Goal: Information Seeking & Learning: Learn about a topic

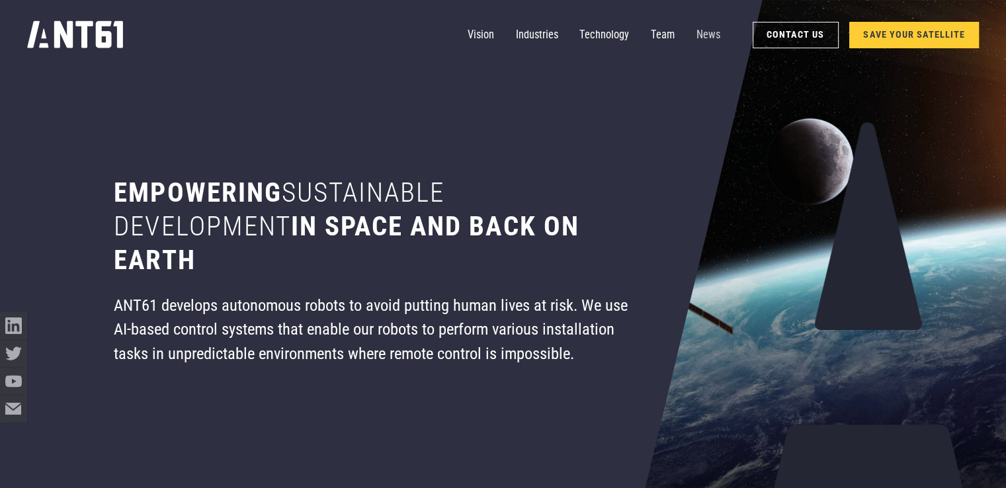
click at [703, 35] on link "News" at bounding box center [709, 35] width 24 height 27
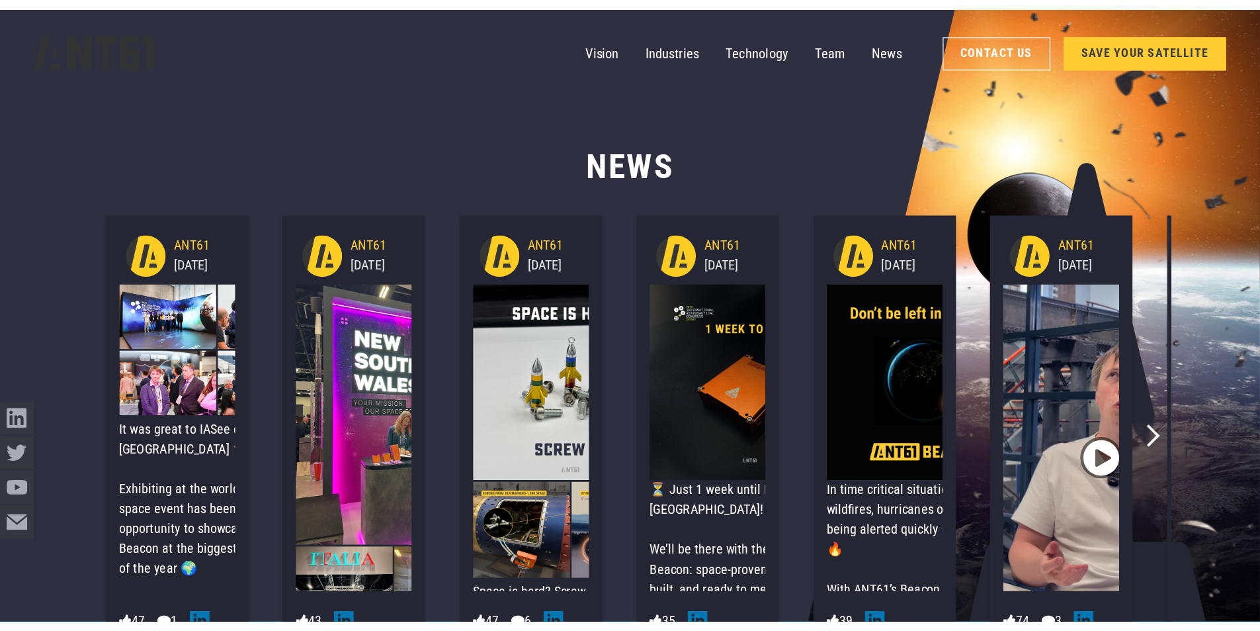
scroll to position [5230, 0]
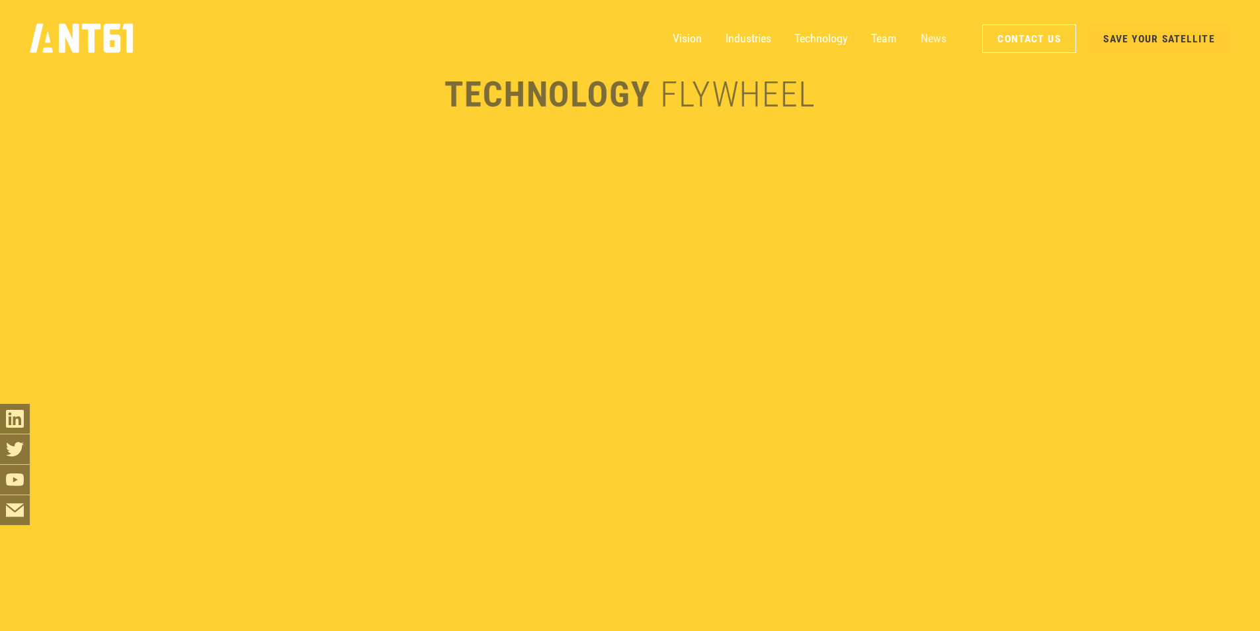
click at [935, 36] on link "News" at bounding box center [934, 39] width 26 height 30
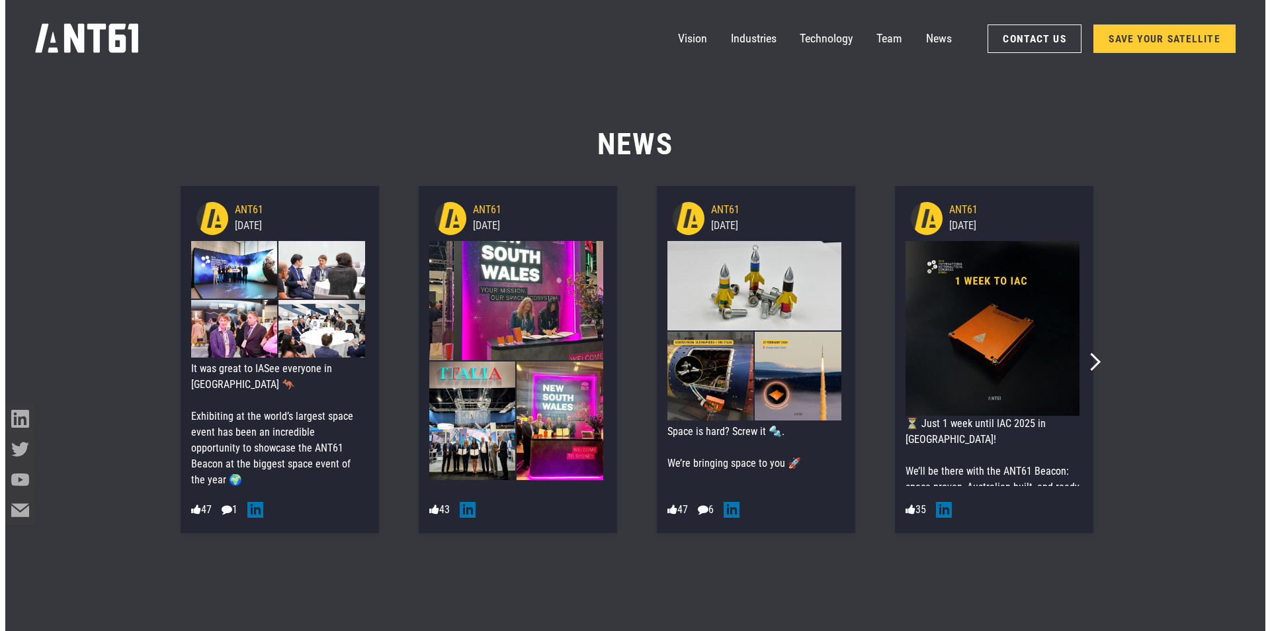
scroll to position [8120, 0]
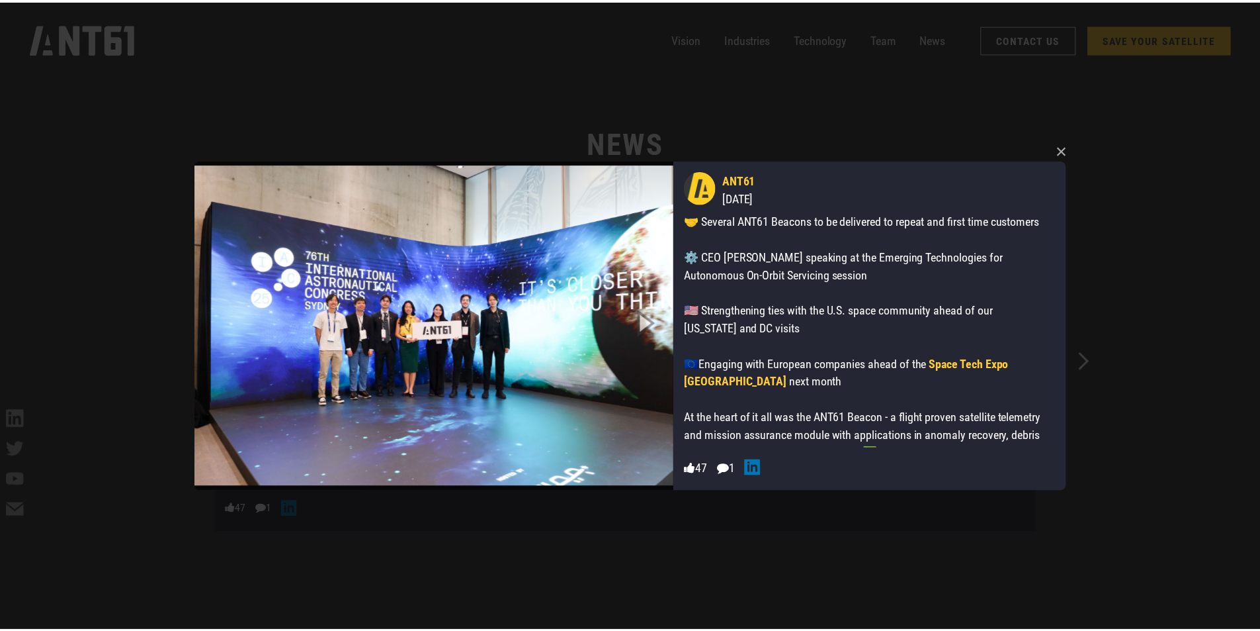
scroll to position [198, 0]
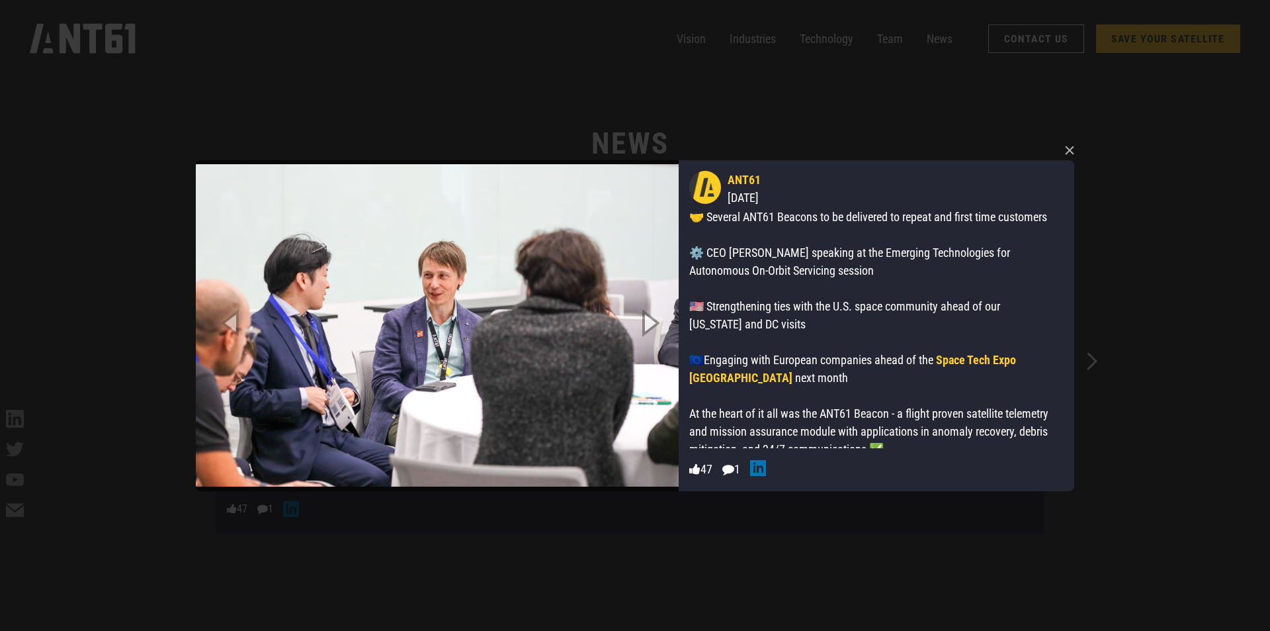
click at [654, 320] on icon "Next slide" at bounding box center [649, 322] width 60 height 73
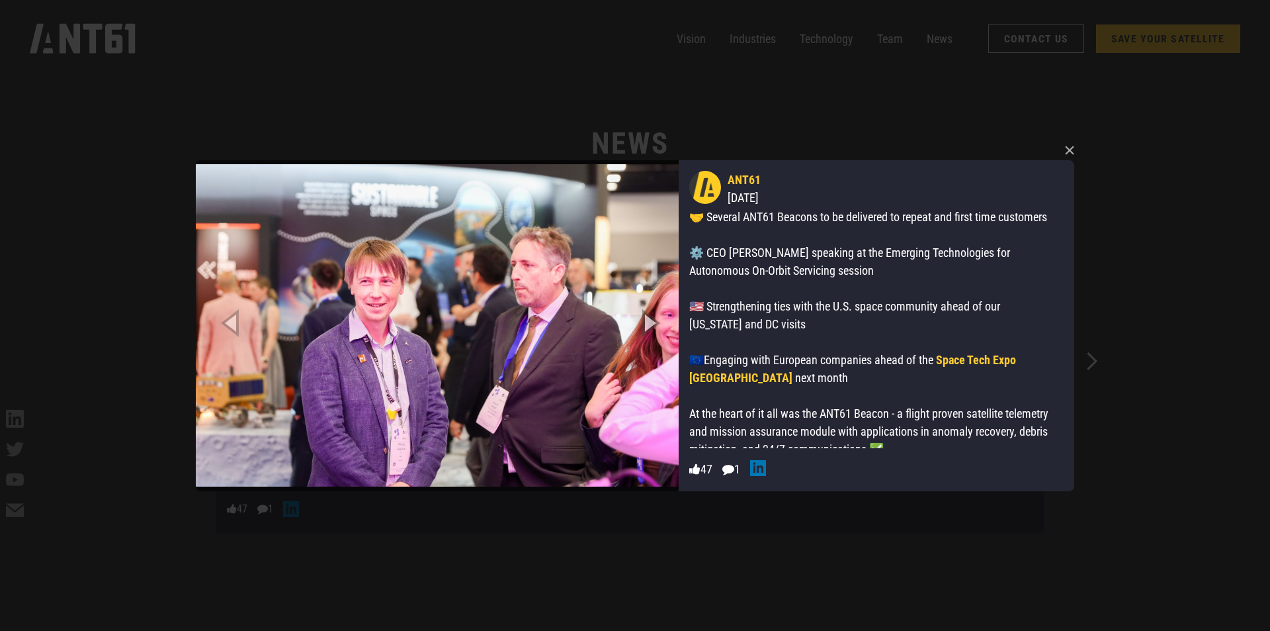
click at [652, 323] on icon "Next slide" at bounding box center [649, 322] width 60 height 73
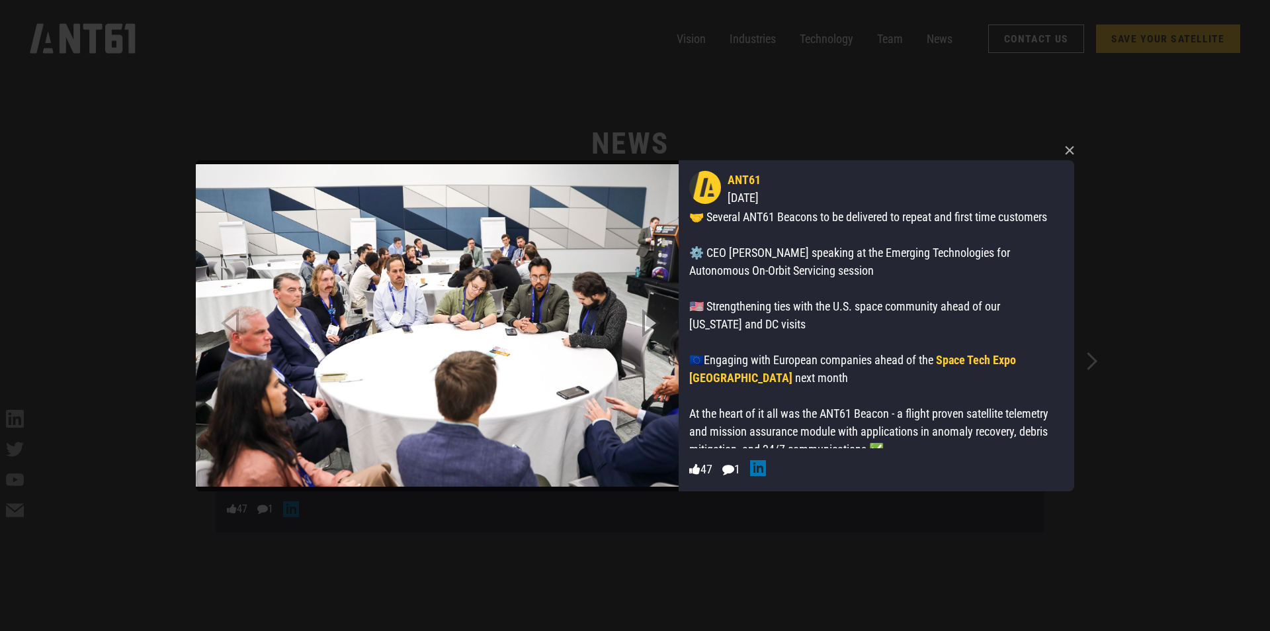
click at [652, 323] on icon "Next slide" at bounding box center [649, 322] width 60 height 73
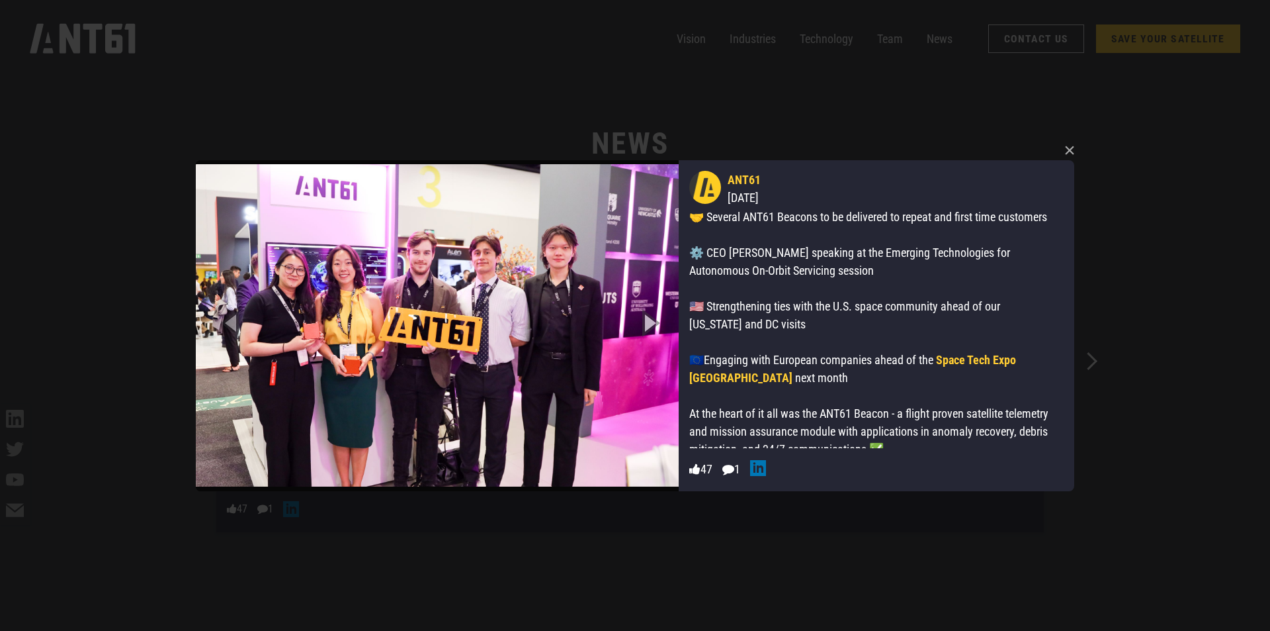
click at [652, 323] on icon "Next slide" at bounding box center [649, 322] width 60 height 73
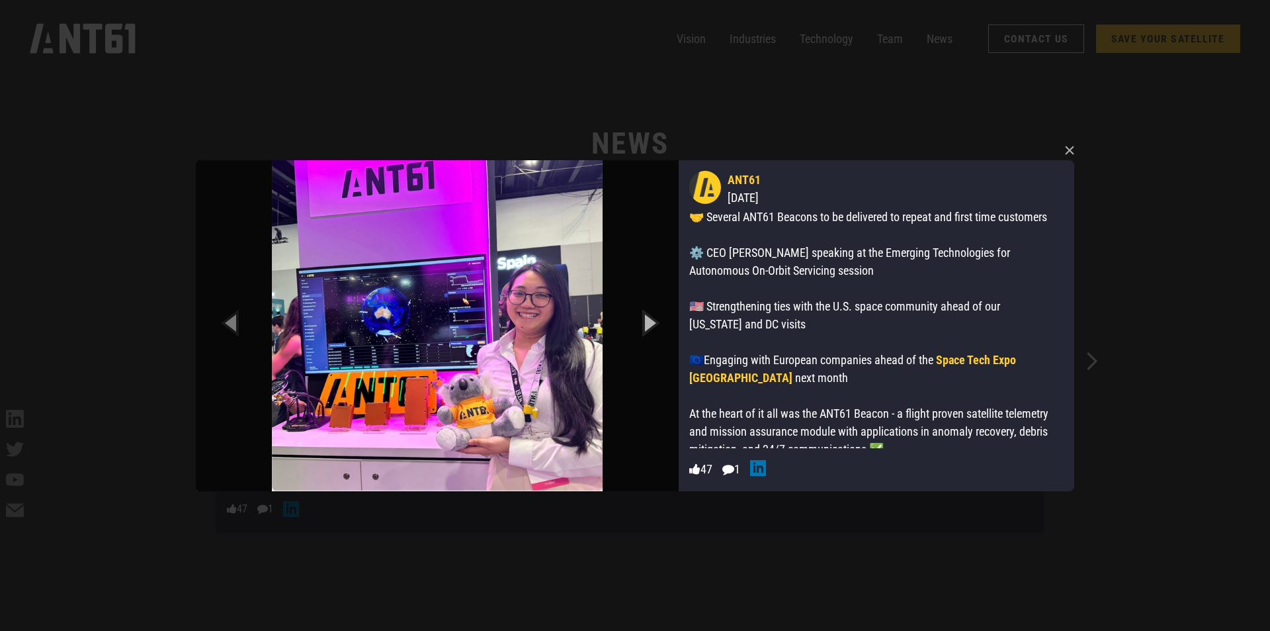
click at [652, 323] on icon "Next slide" at bounding box center [649, 322] width 60 height 73
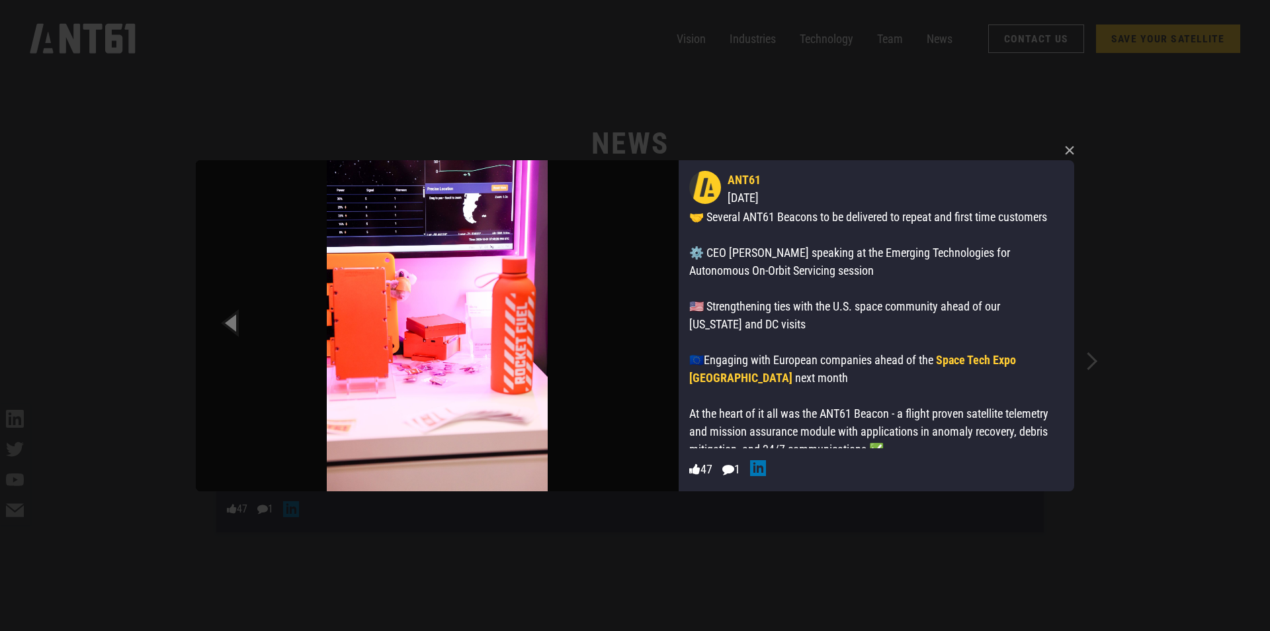
click at [629, 339] on img at bounding box center [437, 325] width 483 height 331
click at [233, 323] on icon "Previous slide" at bounding box center [232, 322] width 60 height 73
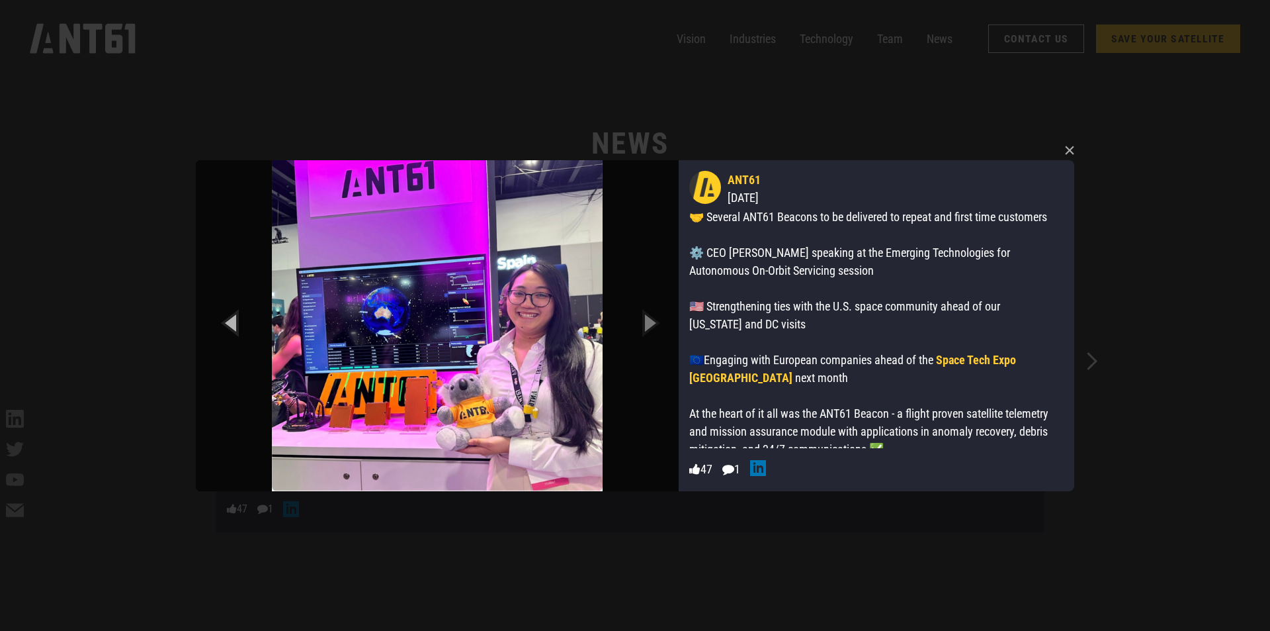
click at [233, 323] on icon "Previous slide" at bounding box center [232, 322] width 60 height 73
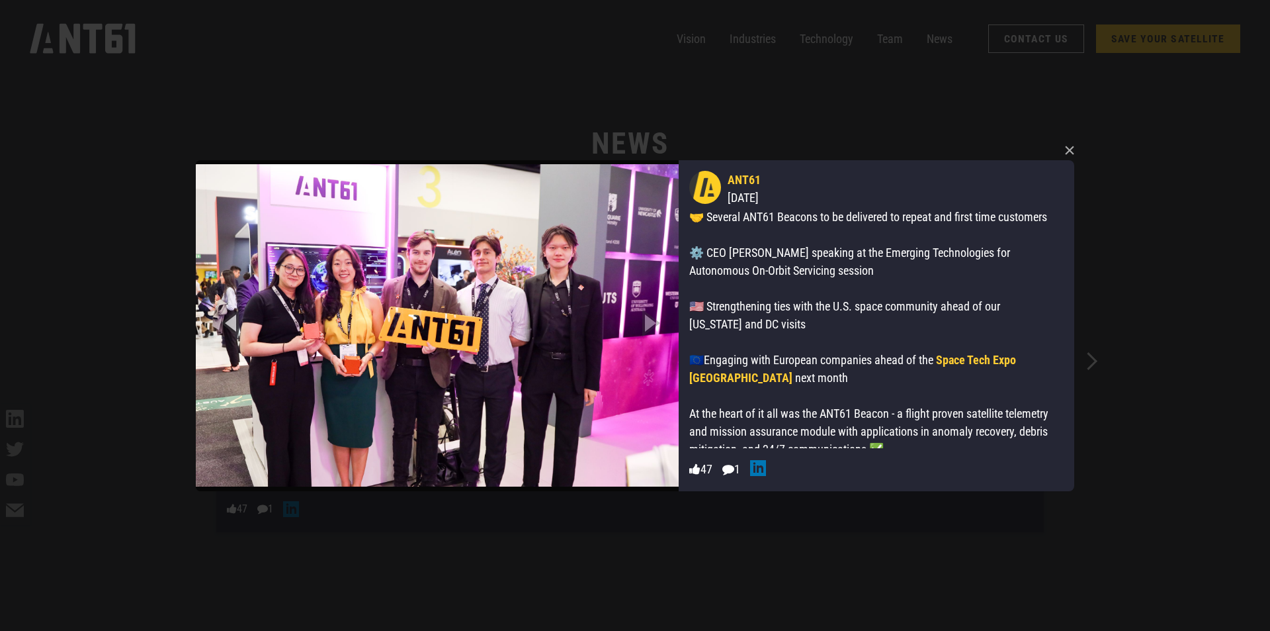
click at [233, 323] on icon "Previous slide" at bounding box center [232, 322] width 60 height 73
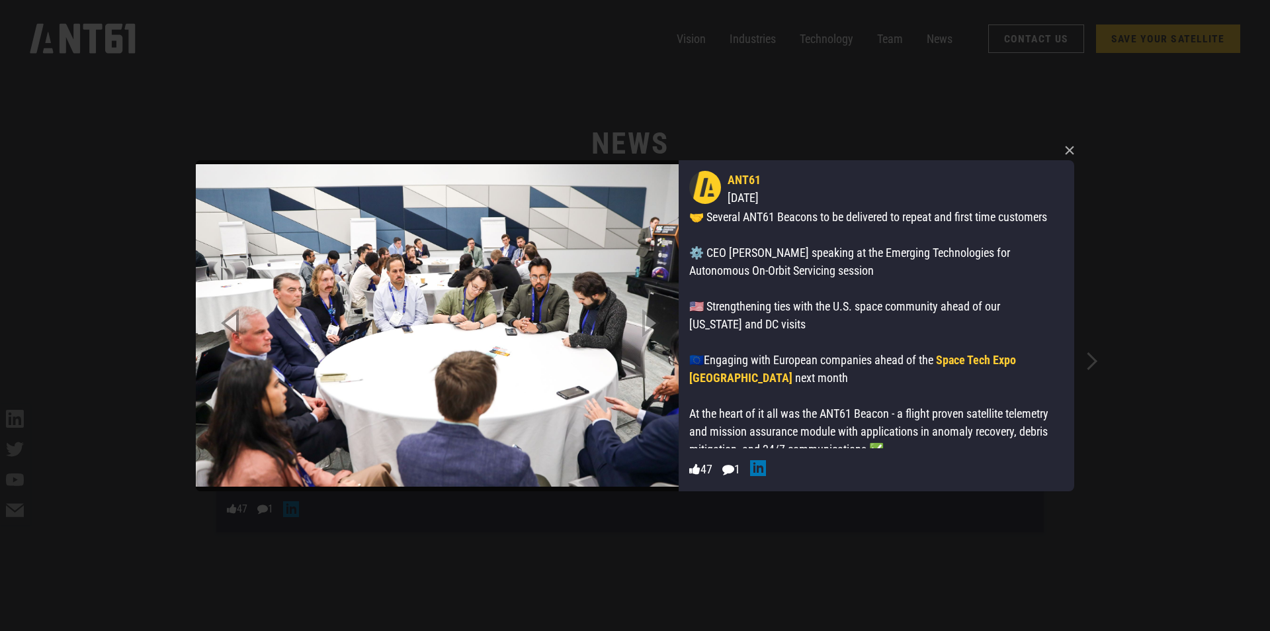
click at [233, 323] on icon "Previous slide" at bounding box center [232, 322] width 60 height 73
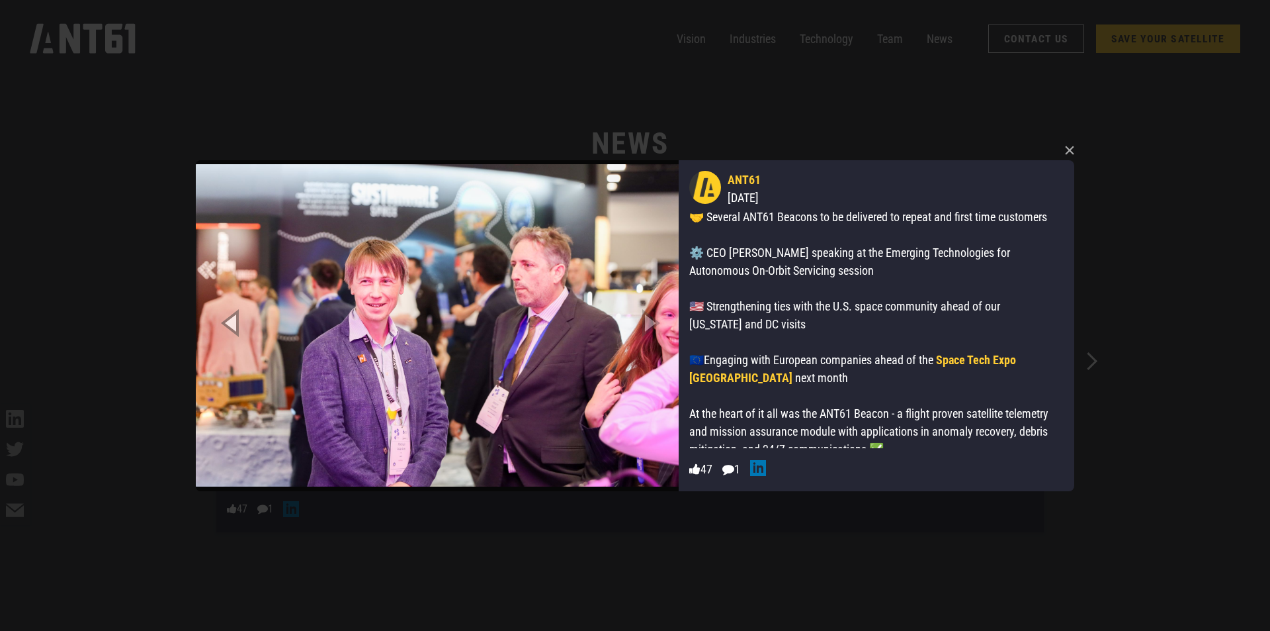
click at [233, 323] on icon "Previous slide" at bounding box center [232, 322] width 60 height 73
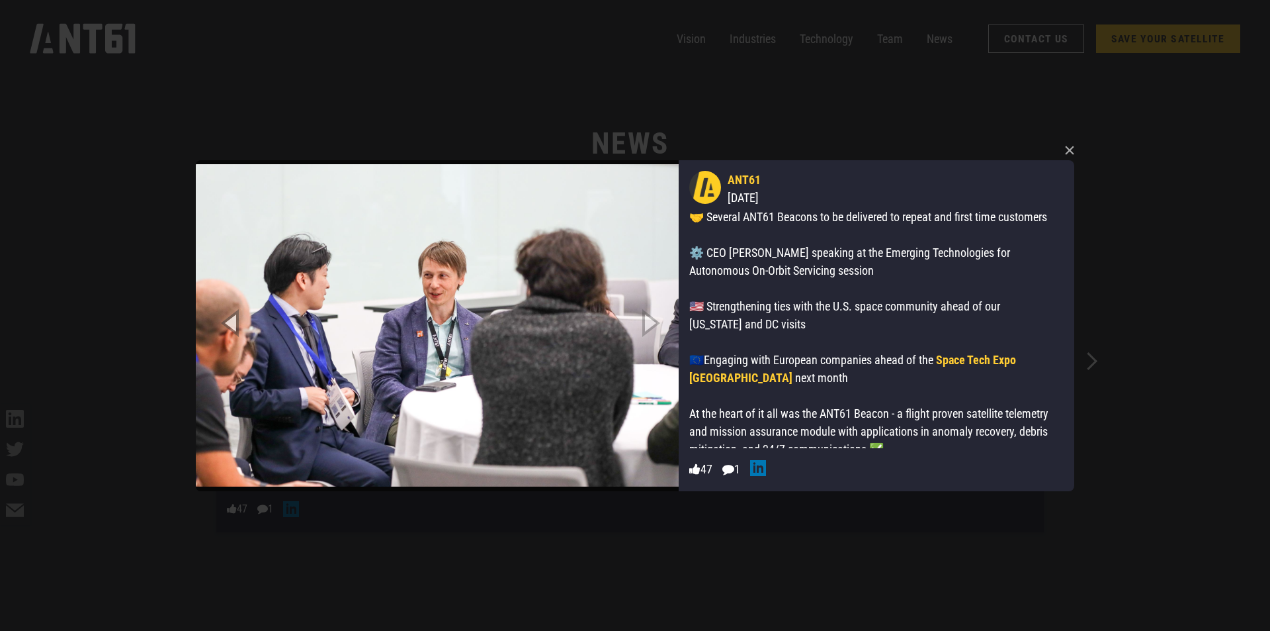
click at [233, 323] on icon "Previous slide" at bounding box center [232, 322] width 60 height 73
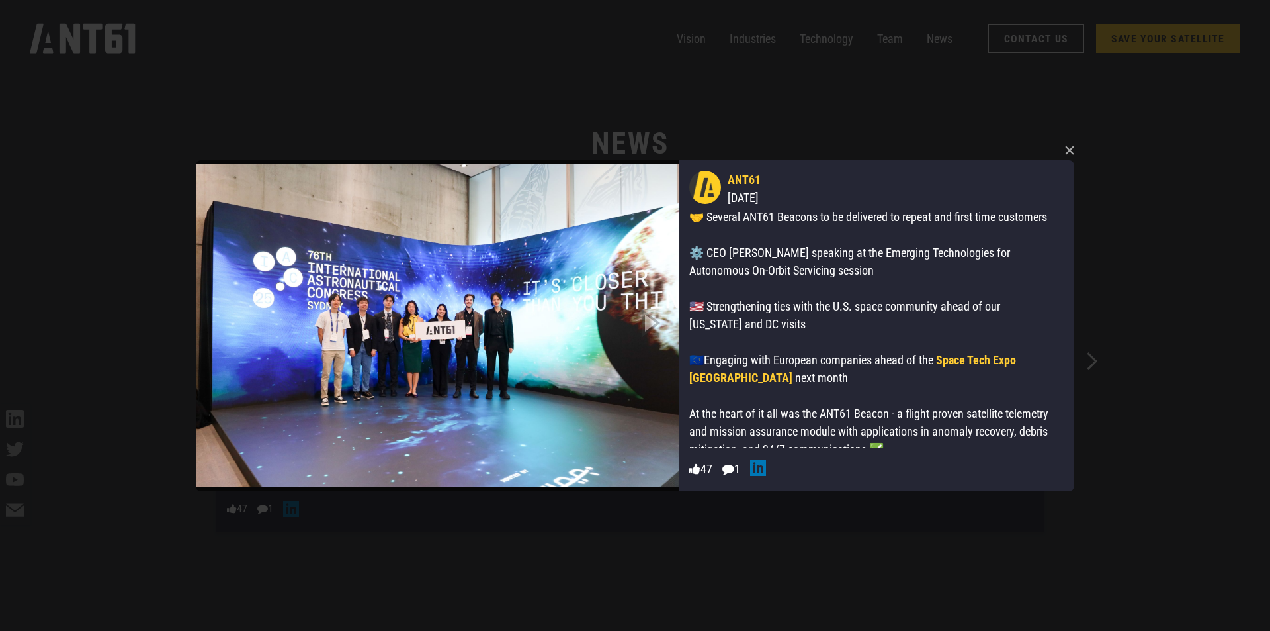
click at [233, 323] on img at bounding box center [437, 325] width 483 height 331
click at [1006, 147] on button "×" at bounding box center [1070, 150] width 20 height 20
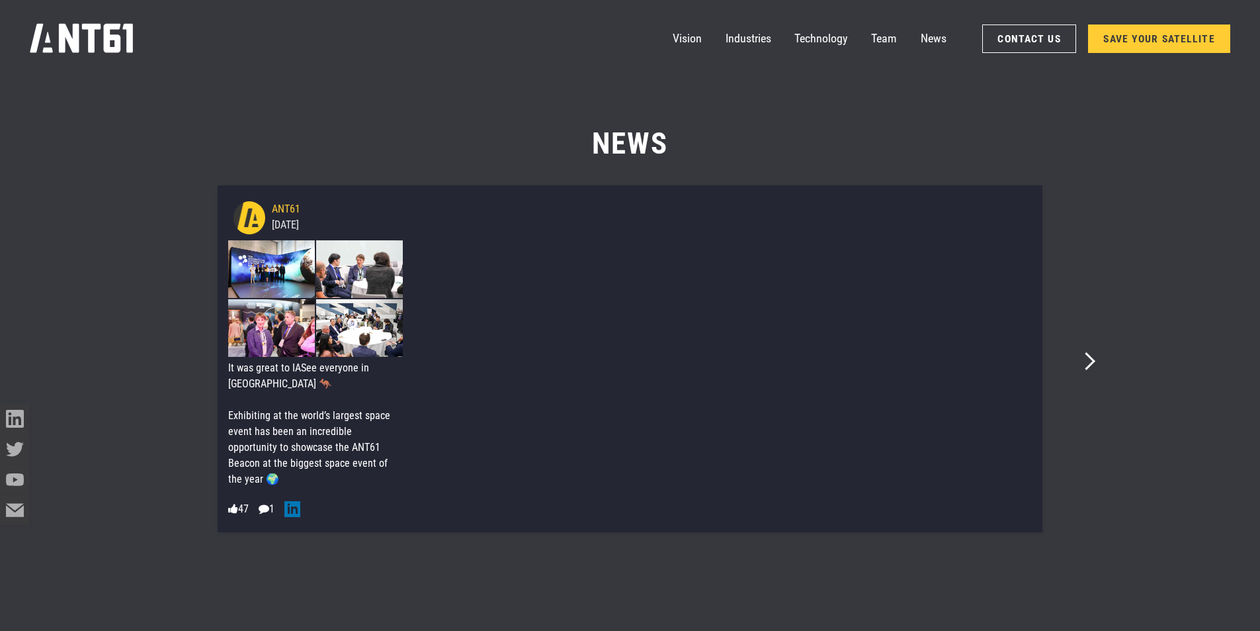
click at [951, 32] on nav "Vision Industries Industries Technology Team News Contact Us SAVE YOUR SATELLITE" at bounding box center [952, 39] width 558 height 30
click at [940, 32] on link "News" at bounding box center [934, 39] width 26 height 30
click at [944, 35] on link "News" at bounding box center [934, 39] width 26 height 30
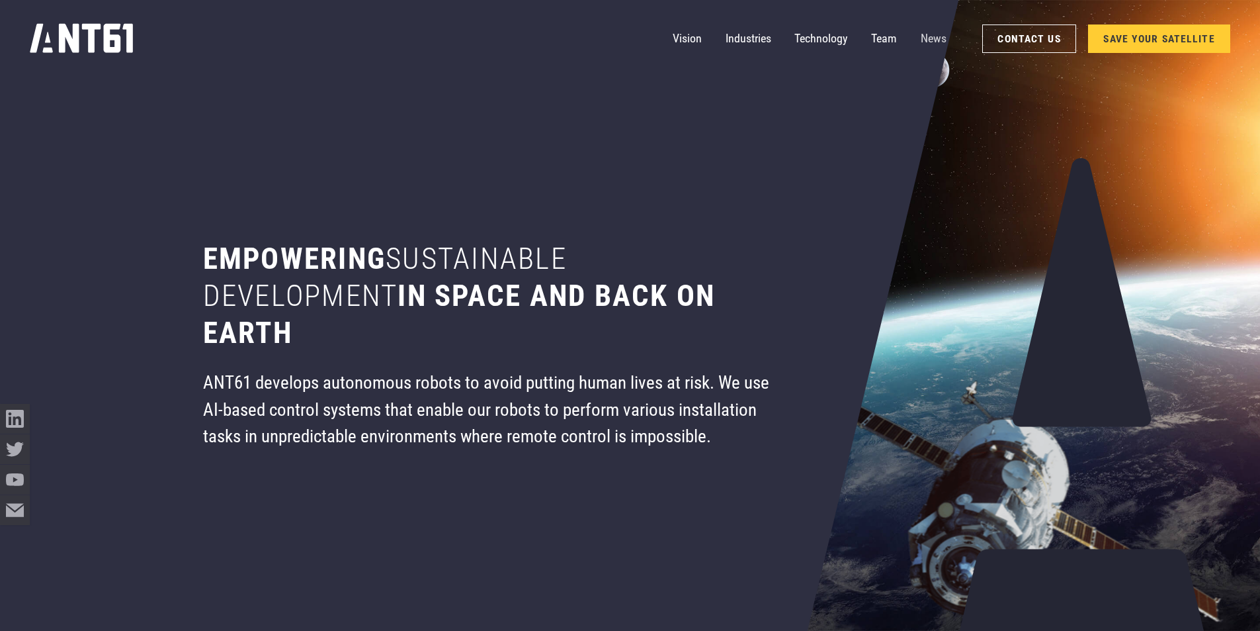
click at [934, 38] on link "News" at bounding box center [934, 39] width 26 height 30
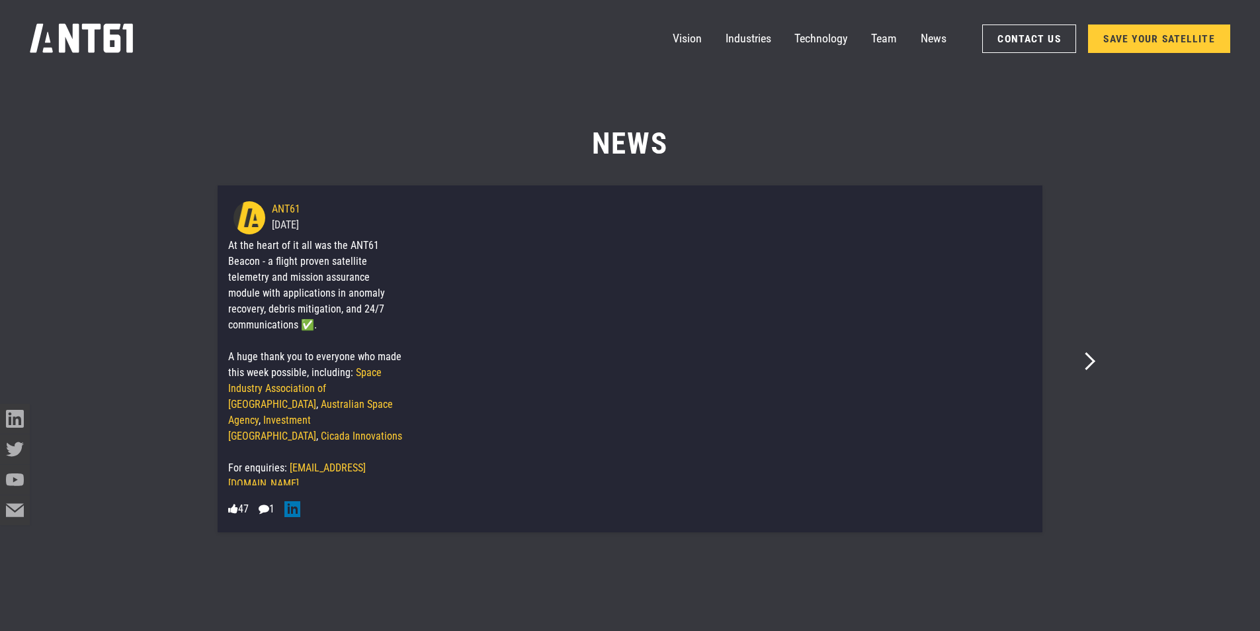
scroll to position [732, 0]
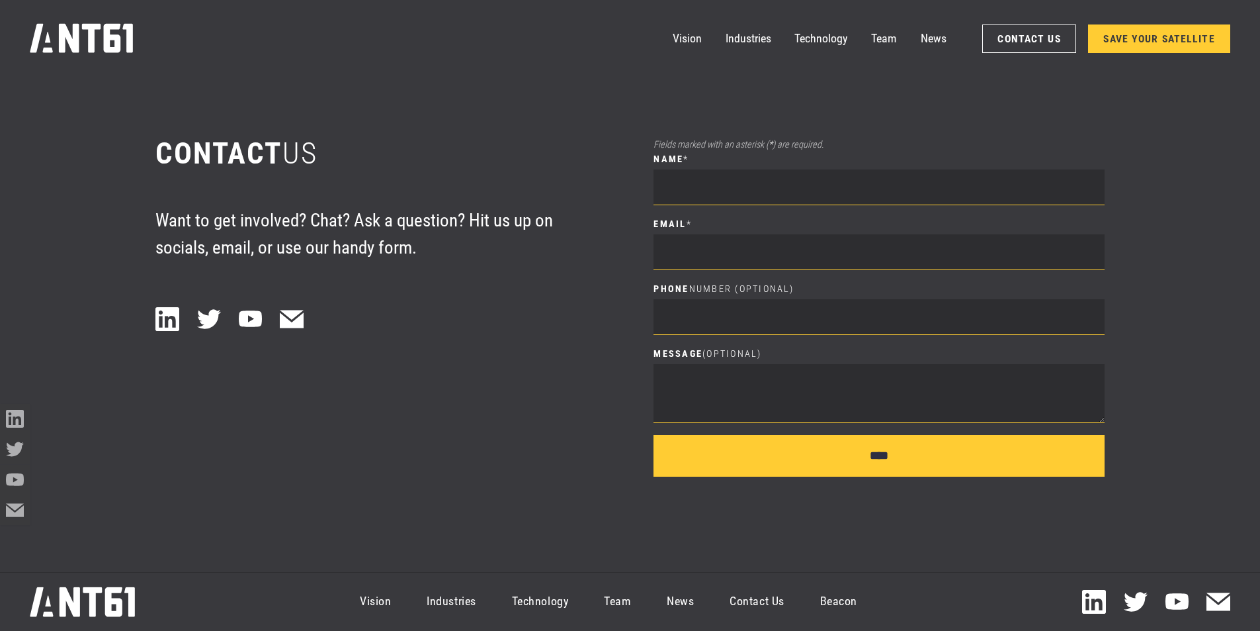
click at [1006, 360] on div "Message (Optional)" at bounding box center [879, 391] width 451 height 89
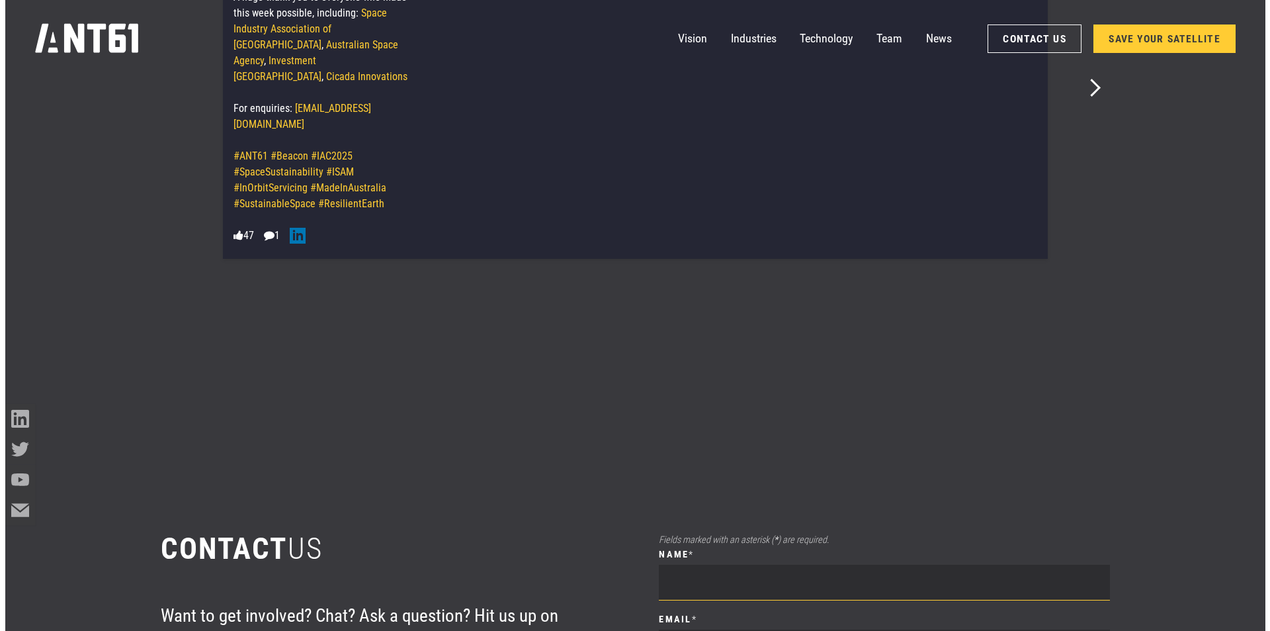
scroll to position [8062, 0]
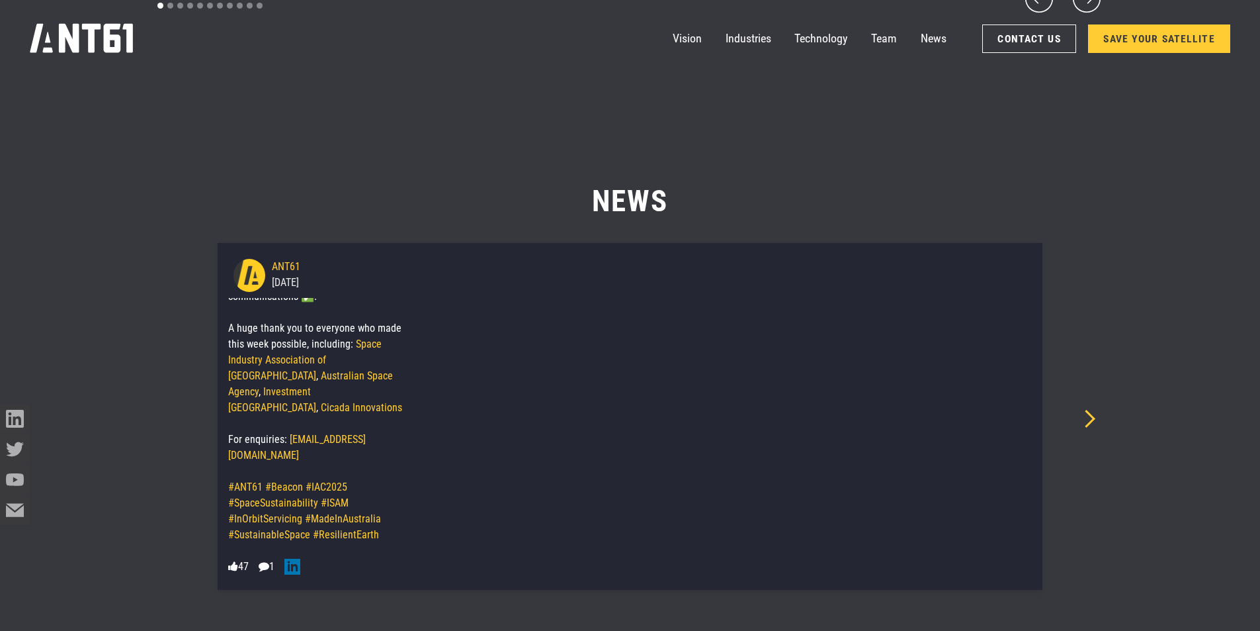
click at [1006, 419] on icon "Next slide" at bounding box center [1087, 419] width 18 height 18
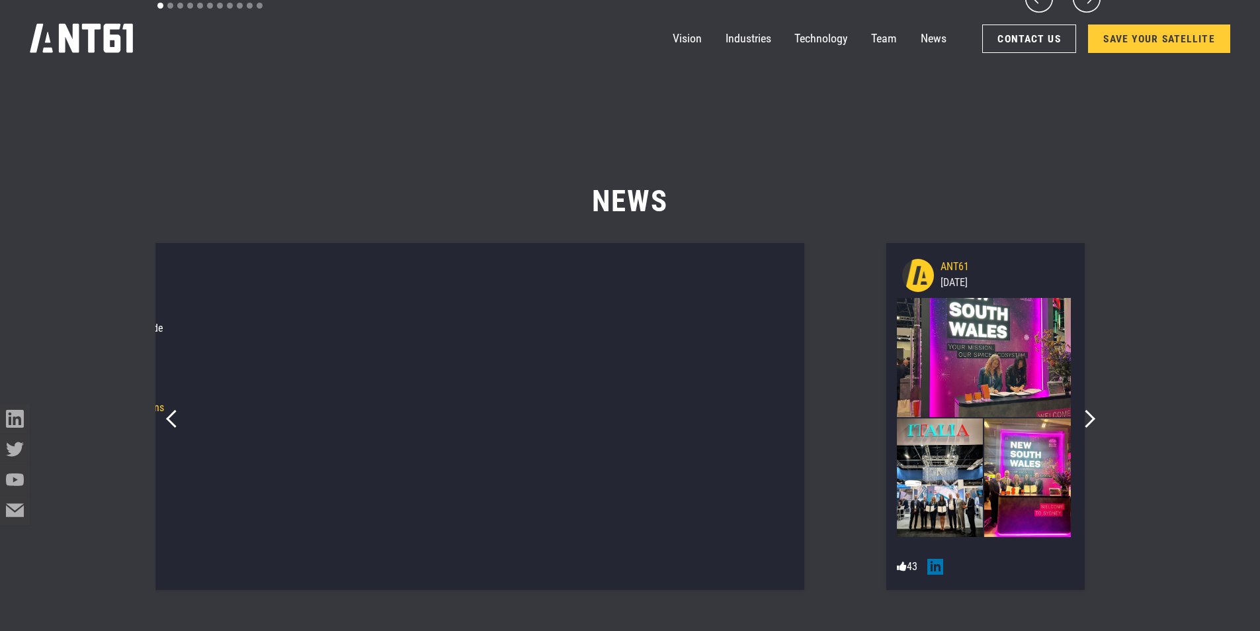
click at [999, 376] on img at bounding box center [984, 357] width 175 height 119
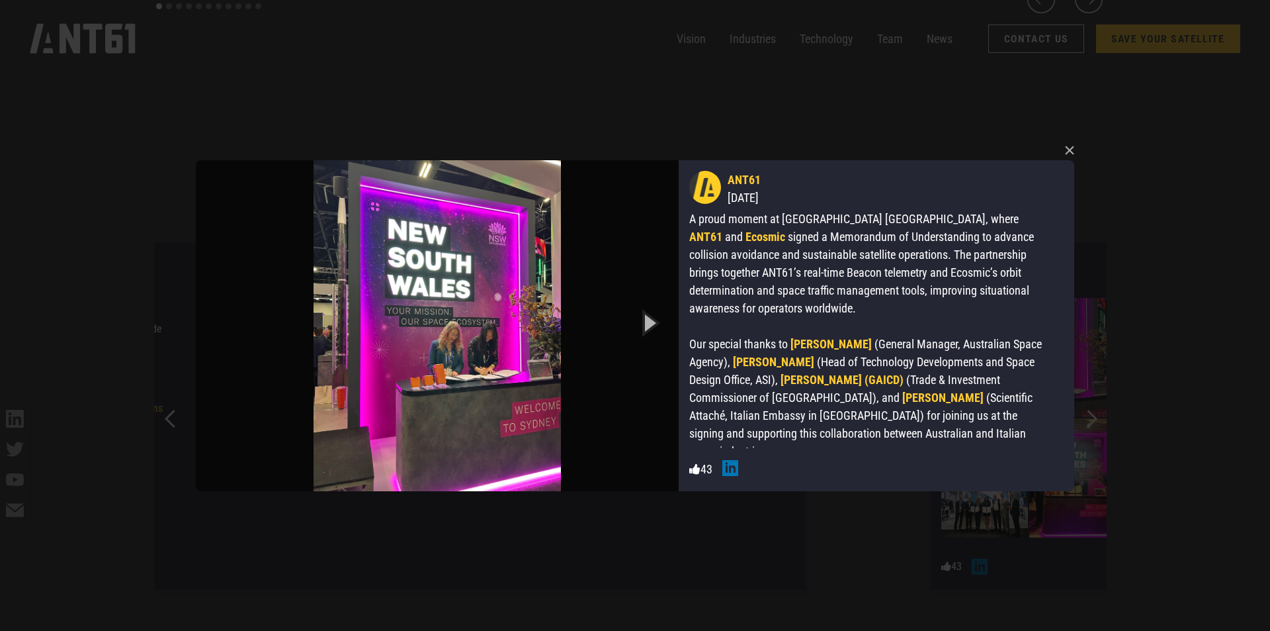
click at [652, 323] on icon "Next slide" at bounding box center [649, 322] width 60 height 73
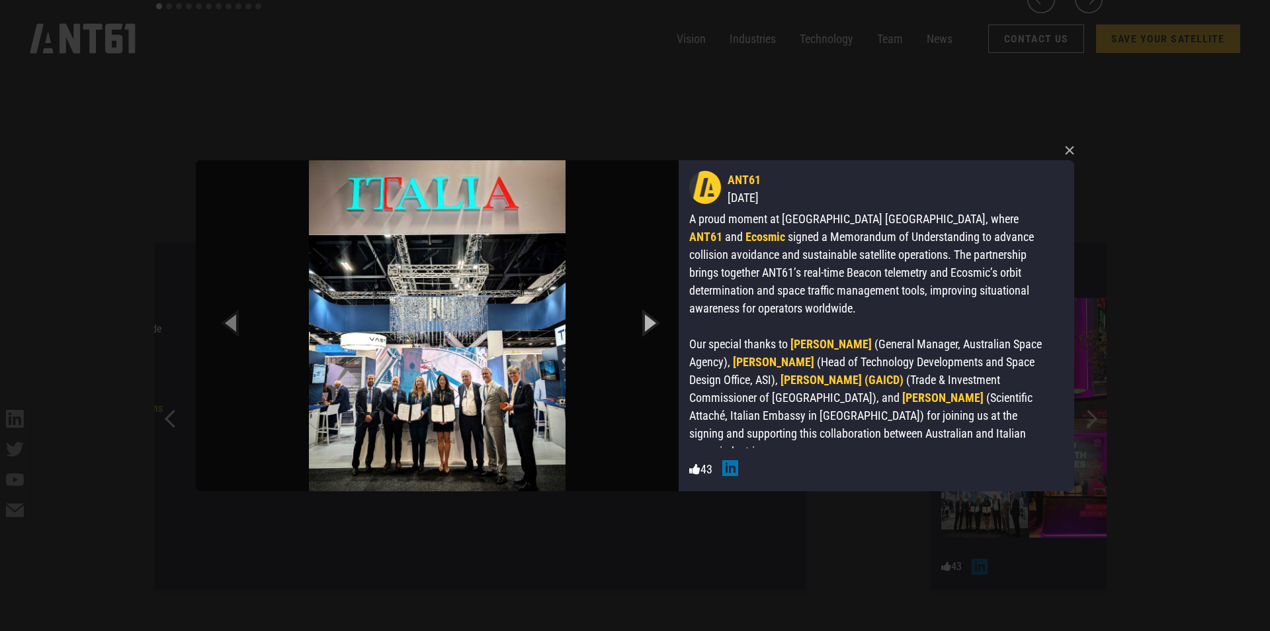
click at [650, 326] on icon "Next slide" at bounding box center [649, 322] width 60 height 73
click at [650, 327] on icon "Next slide" at bounding box center [649, 322] width 60 height 73
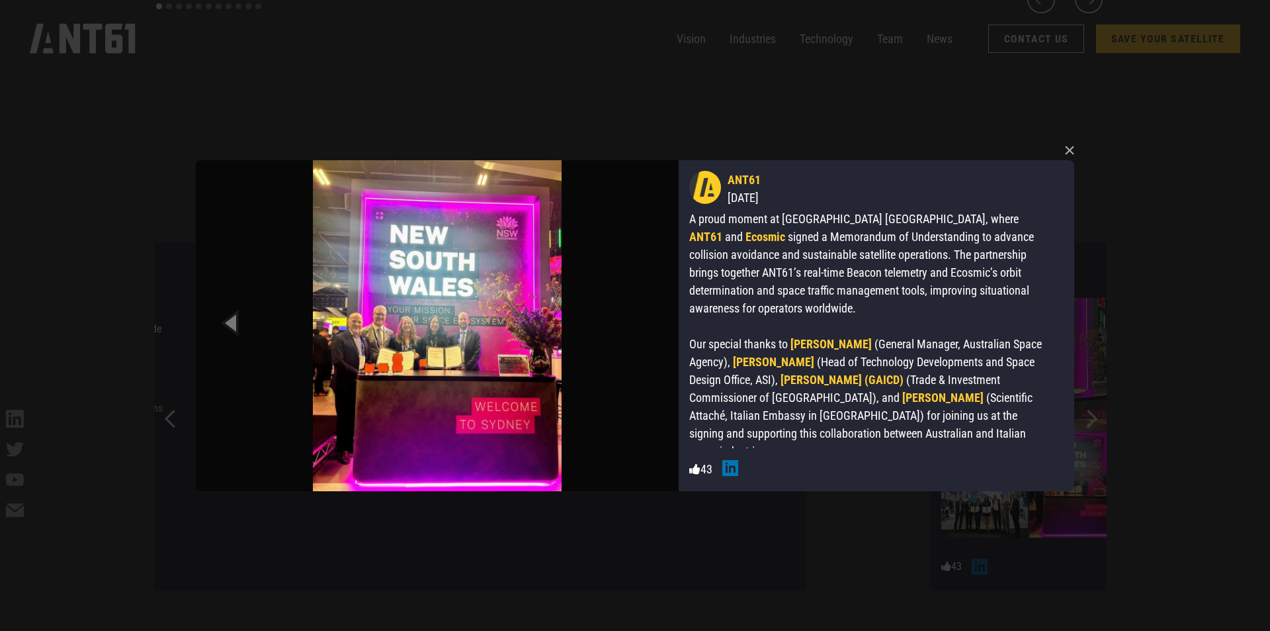
click at [650, 325] on img at bounding box center [437, 325] width 483 height 331
click at [221, 318] on icon "Previous slide" at bounding box center [232, 322] width 60 height 73
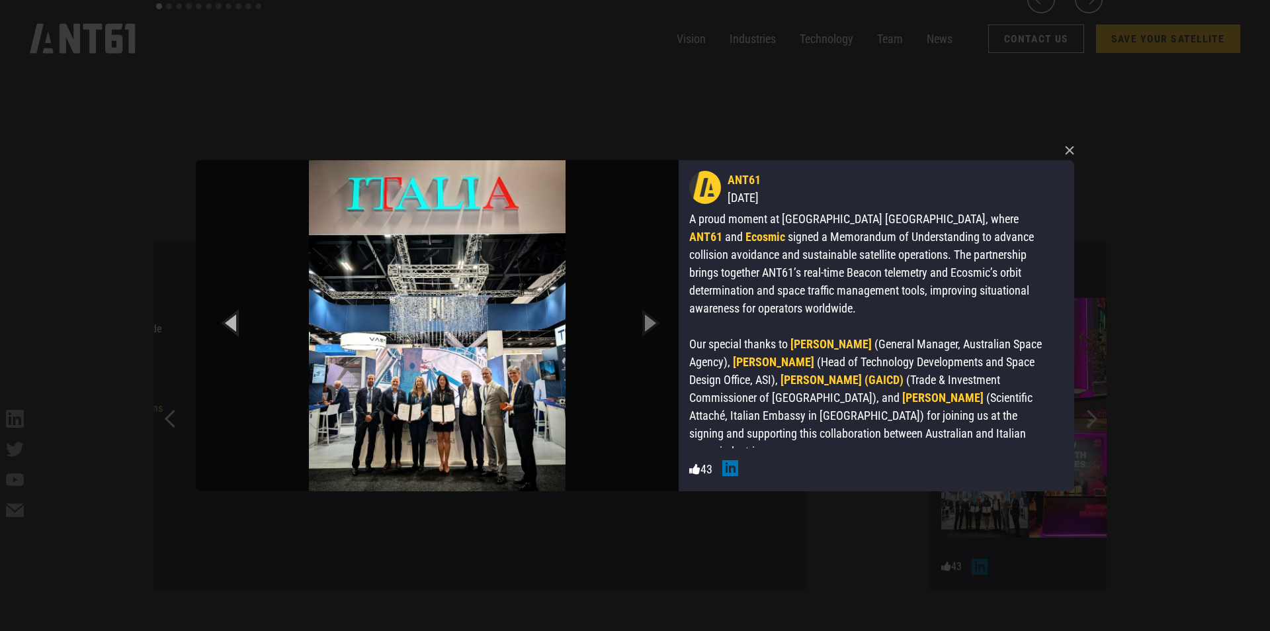
click at [224, 322] on icon "Previous slide" at bounding box center [232, 322] width 60 height 73
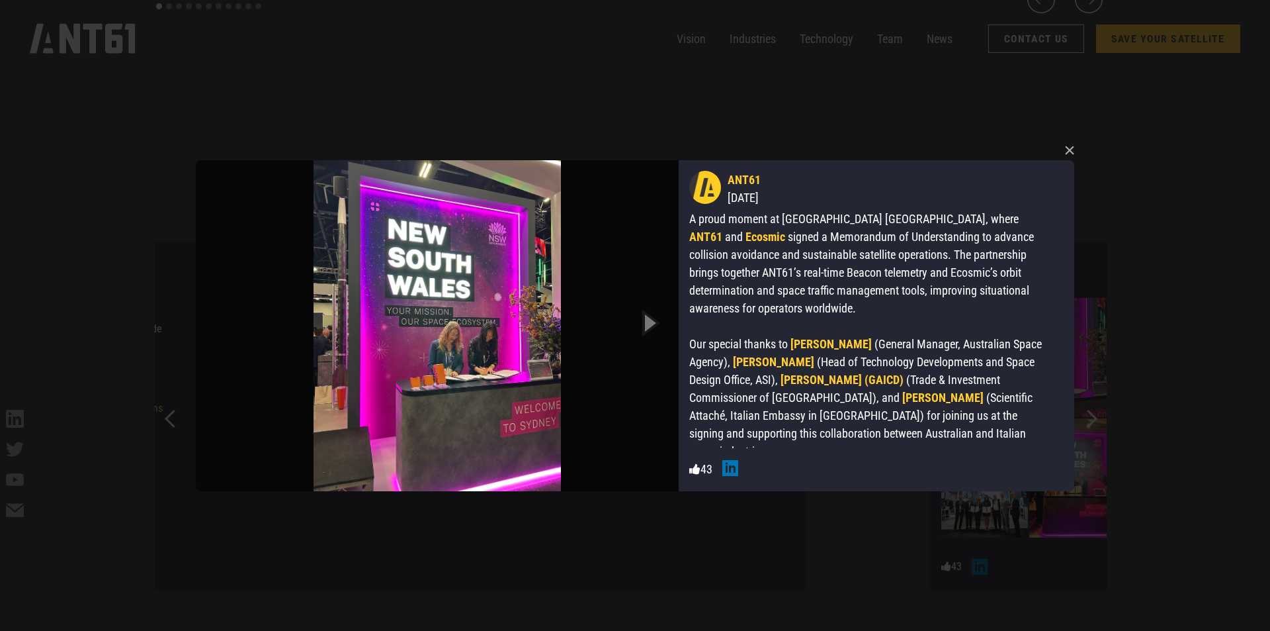
click at [224, 322] on img at bounding box center [437, 325] width 483 height 331
click at [635, 324] on icon "Next slide" at bounding box center [649, 322] width 60 height 73
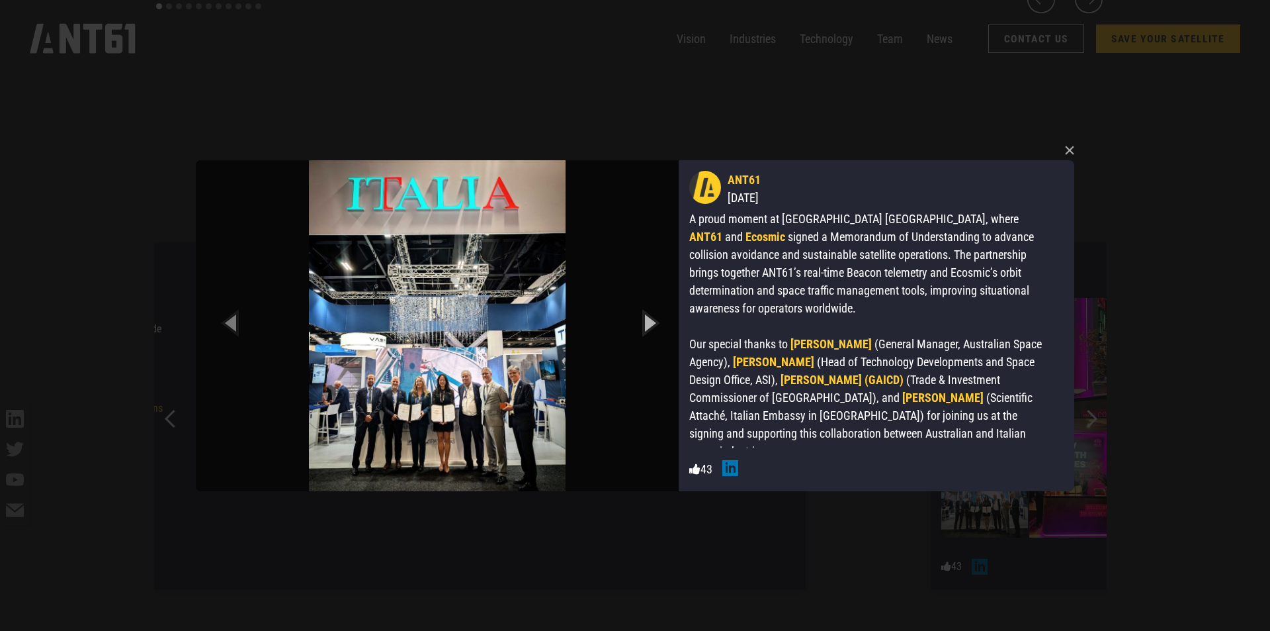
click at [636, 324] on icon "Next slide" at bounding box center [649, 322] width 60 height 73
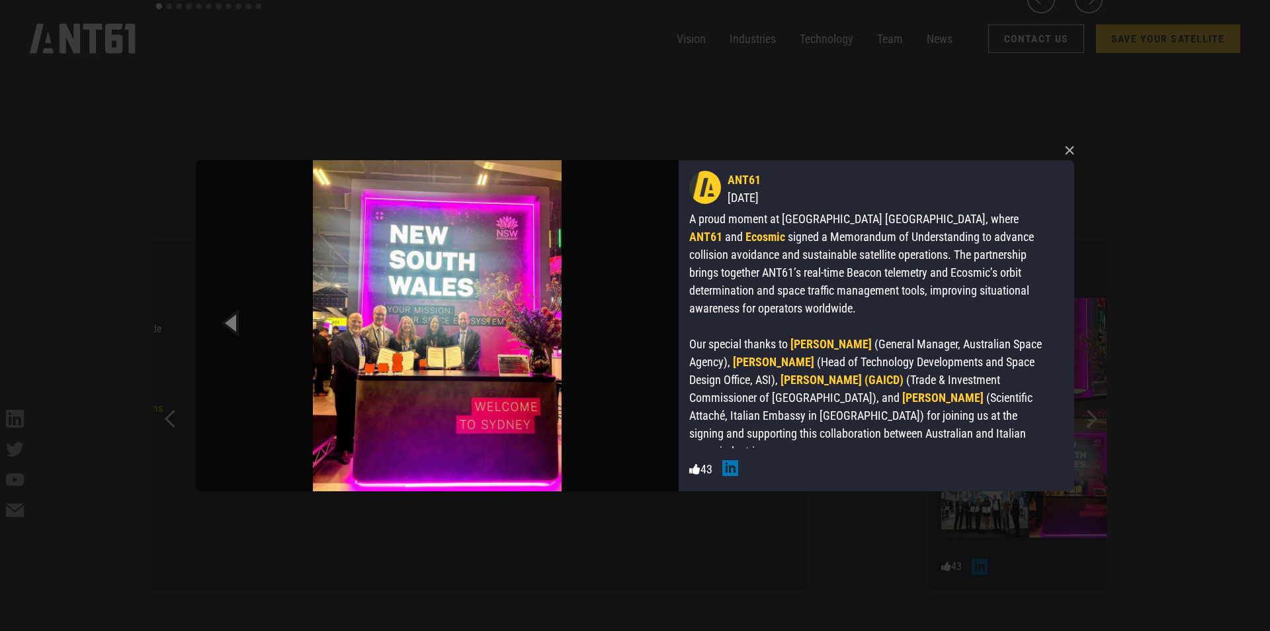
click at [636, 324] on img at bounding box center [437, 325] width 483 height 331
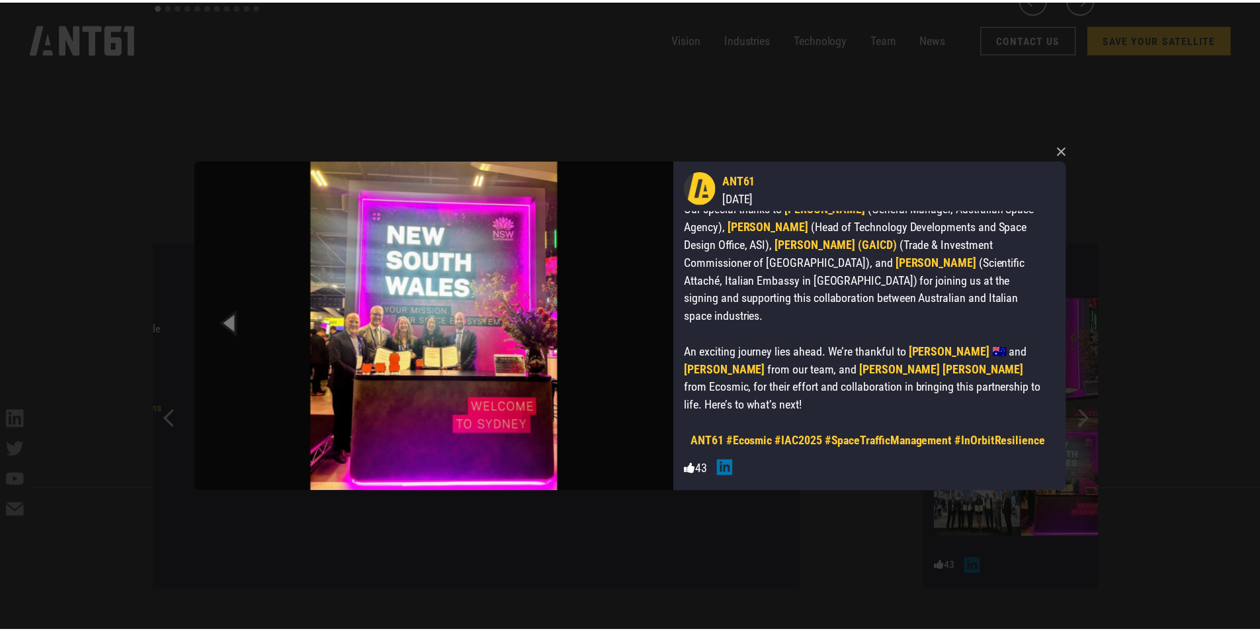
scroll to position [138, 0]
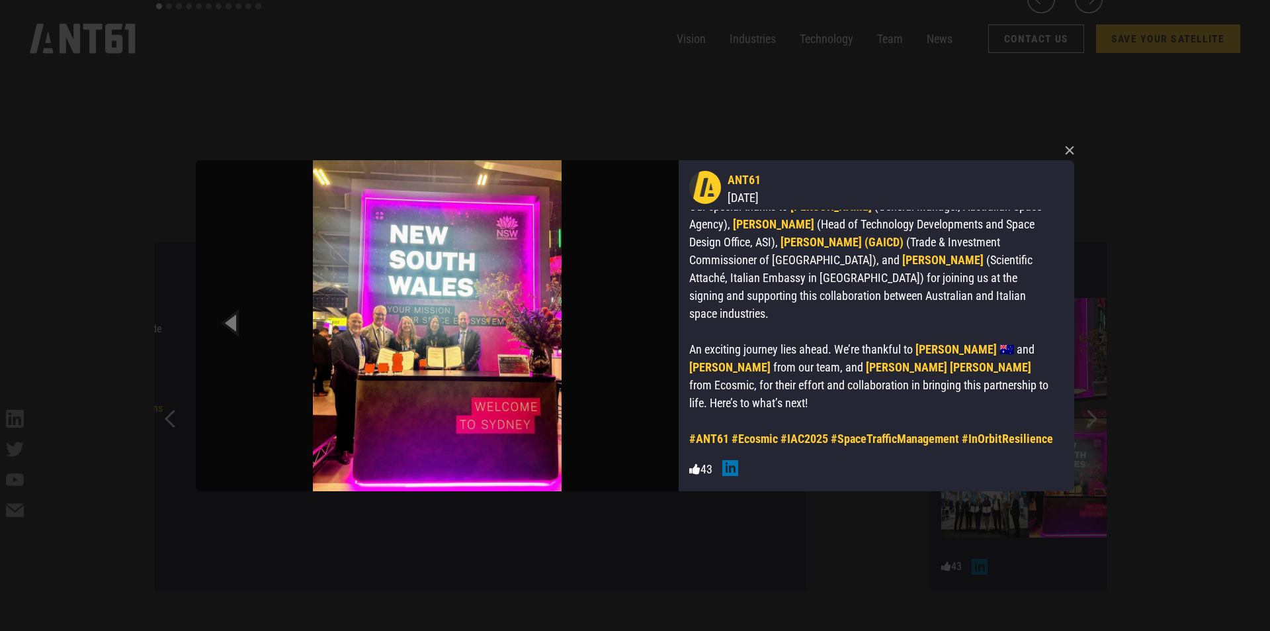
click at [893, 488] on div "× ANT61 [DATE] A proud moment at [GEOGRAPHIC_DATA] [GEOGRAPHIC_DATA], where ANT…" at bounding box center [635, 315] width 889 height 631
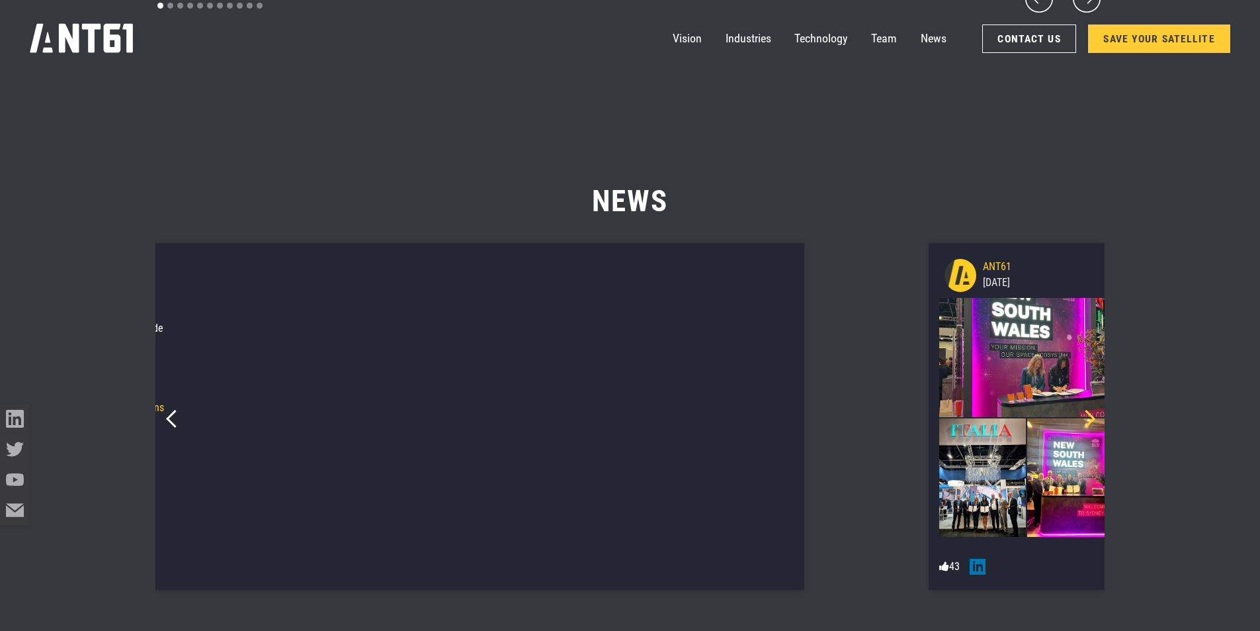
click at [1006, 416] on icon "Next slide" at bounding box center [1087, 419] width 18 height 18
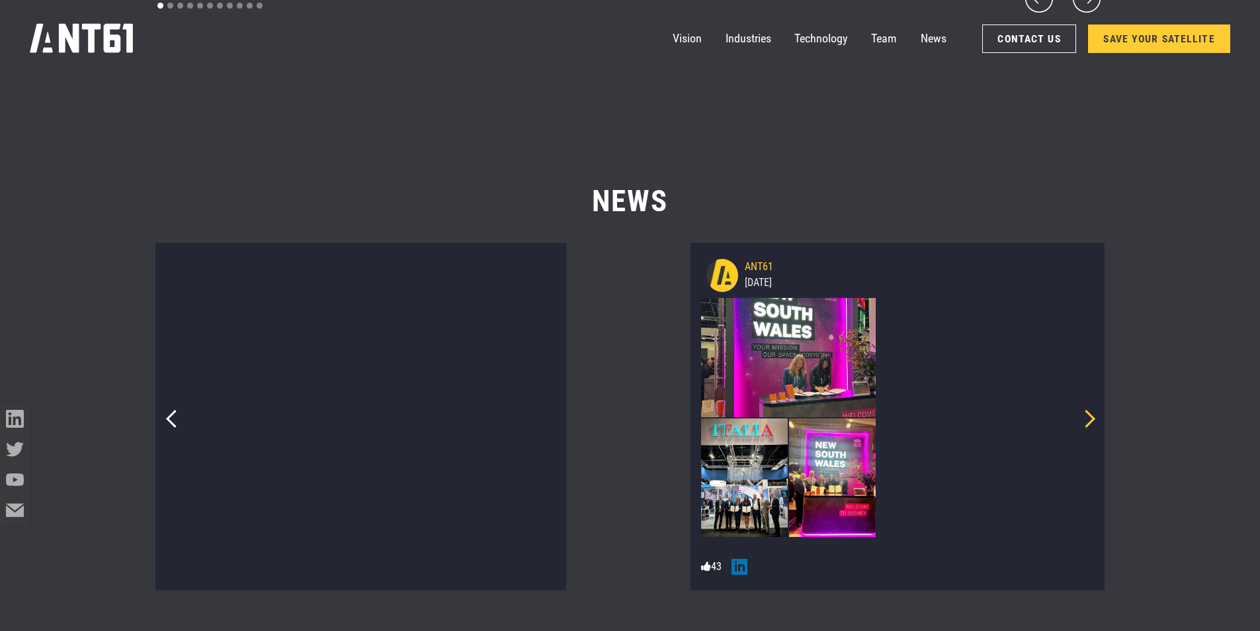
click at [1006, 416] on icon "Next slide" at bounding box center [1087, 419] width 18 height 18
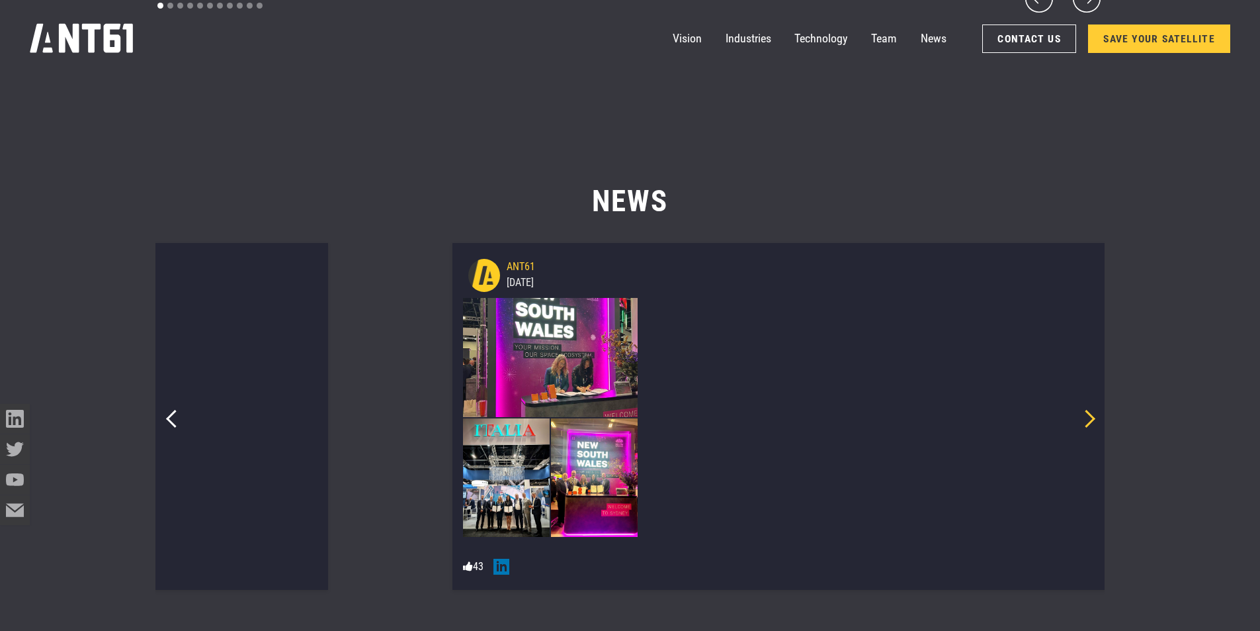
click at [1006, 416] on icon "Next slide" at bounding box center [1087, 419] width 18 height 18
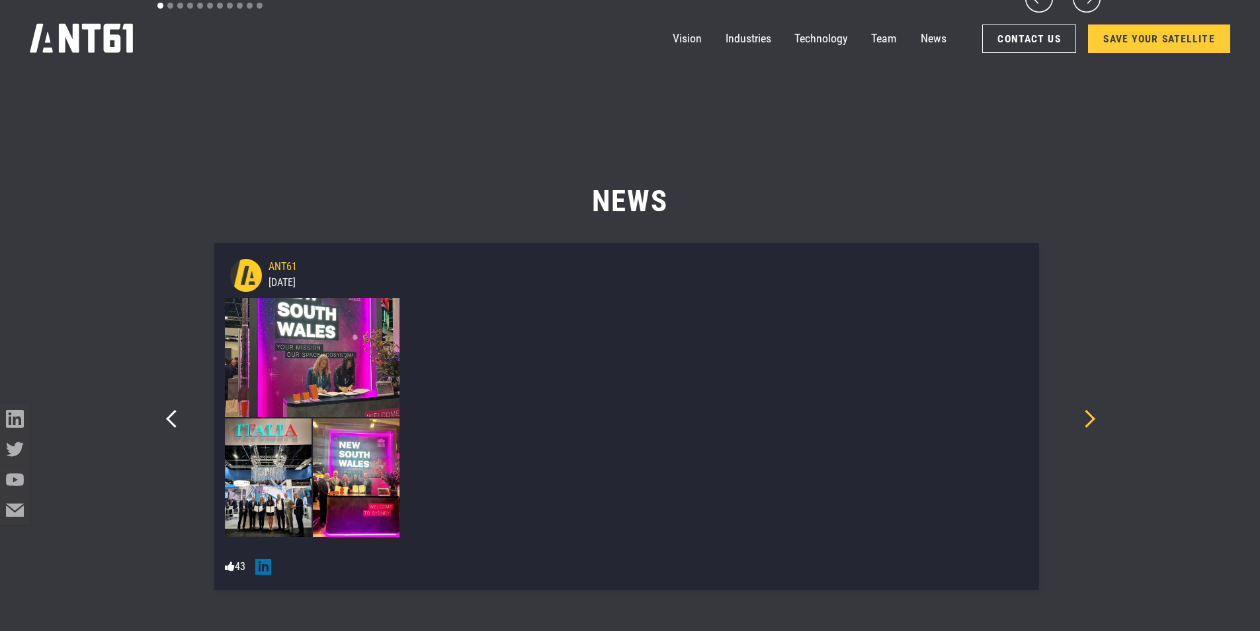
click at [1006, 416] on icon "Next slide" at bounding box center [1087, 419] width 18 height 18
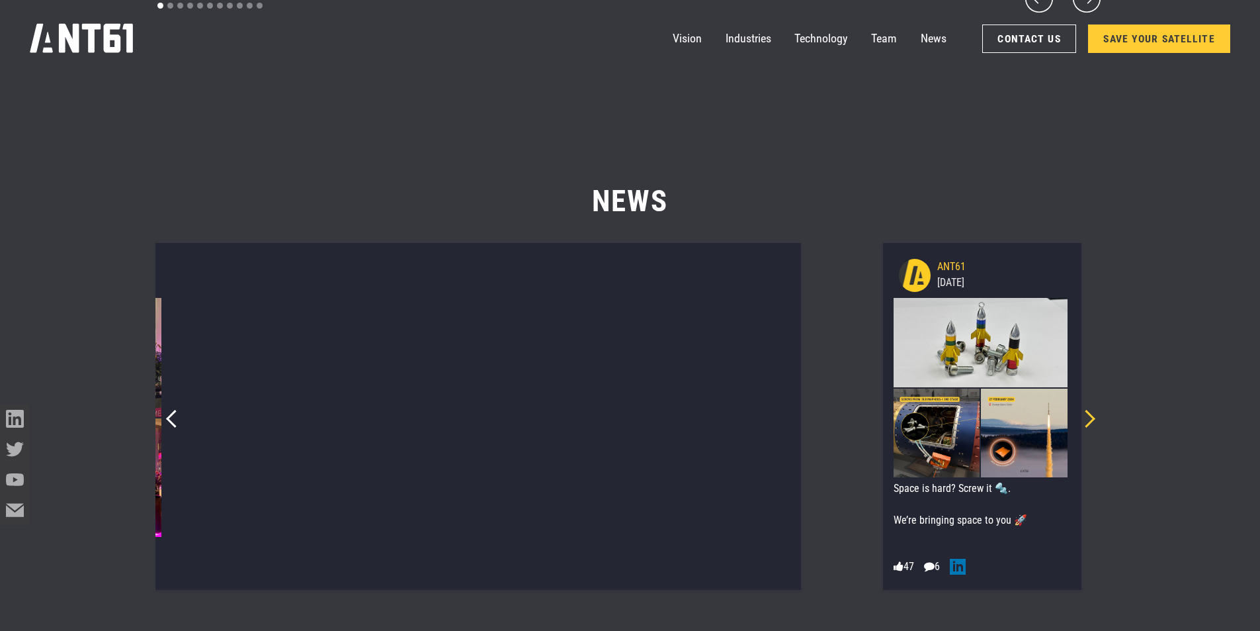
click at [1006, 416] on icon "Next slide" at bounding box center [1087, 419] width 18 height 18
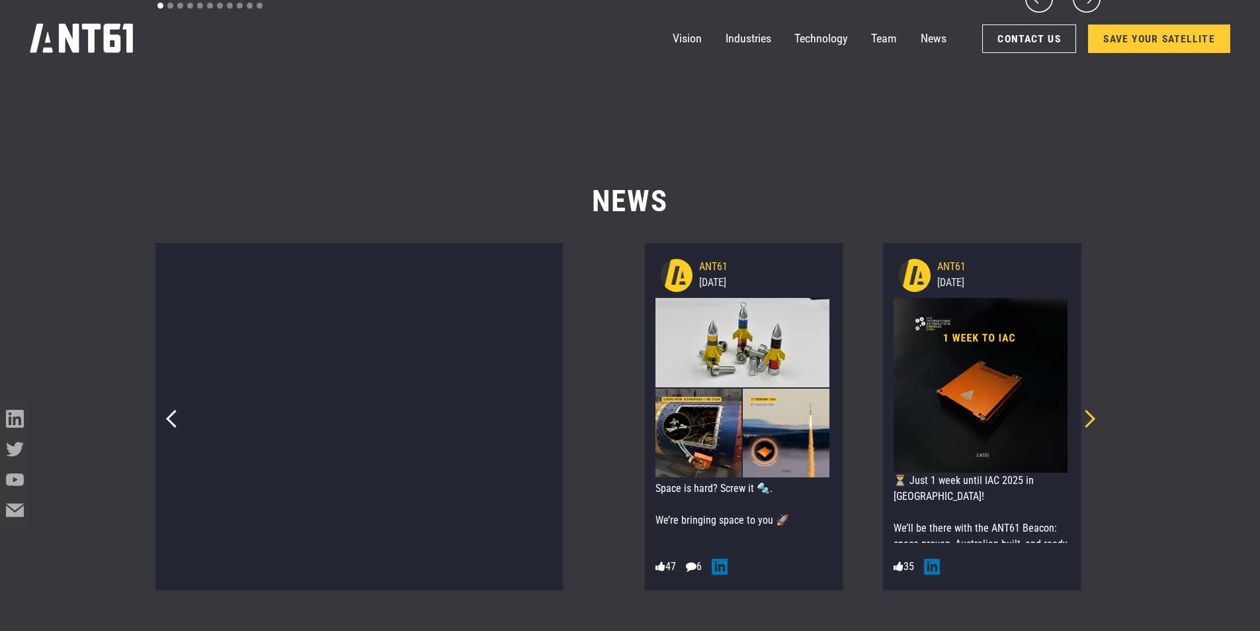
click at [1006, 416] on icon "Next slide" at bounding box center [1087, 419] width 18 height 18
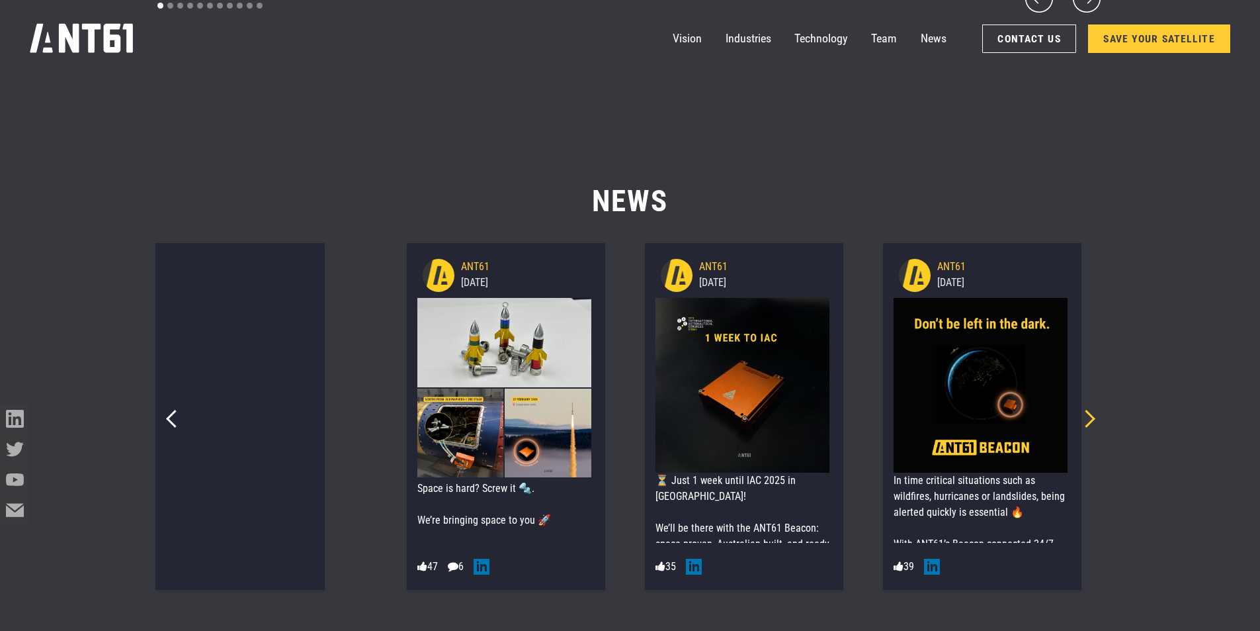
click at [1006, 416] on icon "Next slide" at bounding box center [1087, 419] width 18 height 18
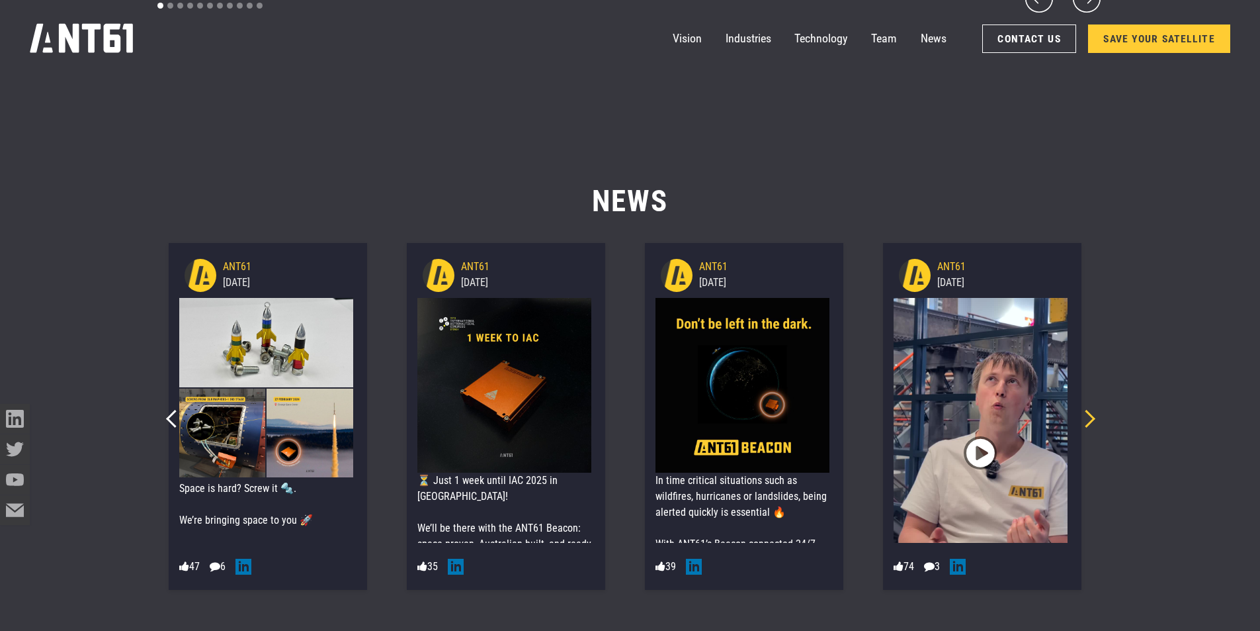
click at [1006, 416] on icon "Next slide" at bounding box center [1087, 419] width 18 height 18
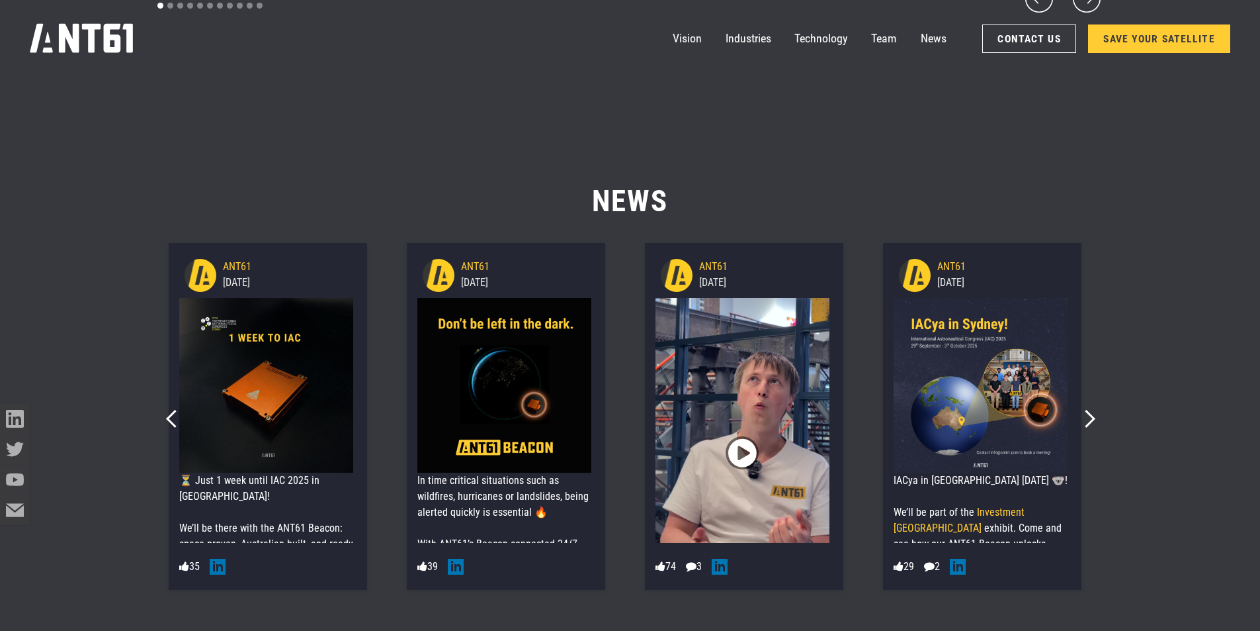
click at [746, 452] on span "" at bounding box center [742, 453] width 28 height 50
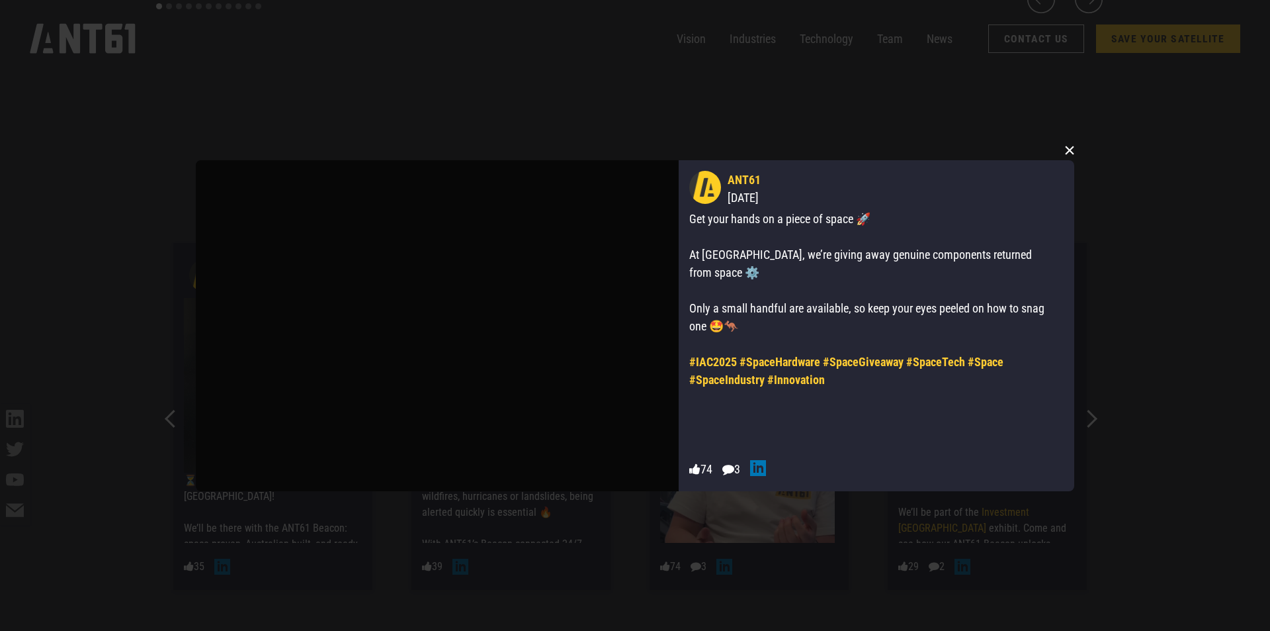
click at [1006, 142] on button "×" at bounding box center [1070, 150] width 20 height 20
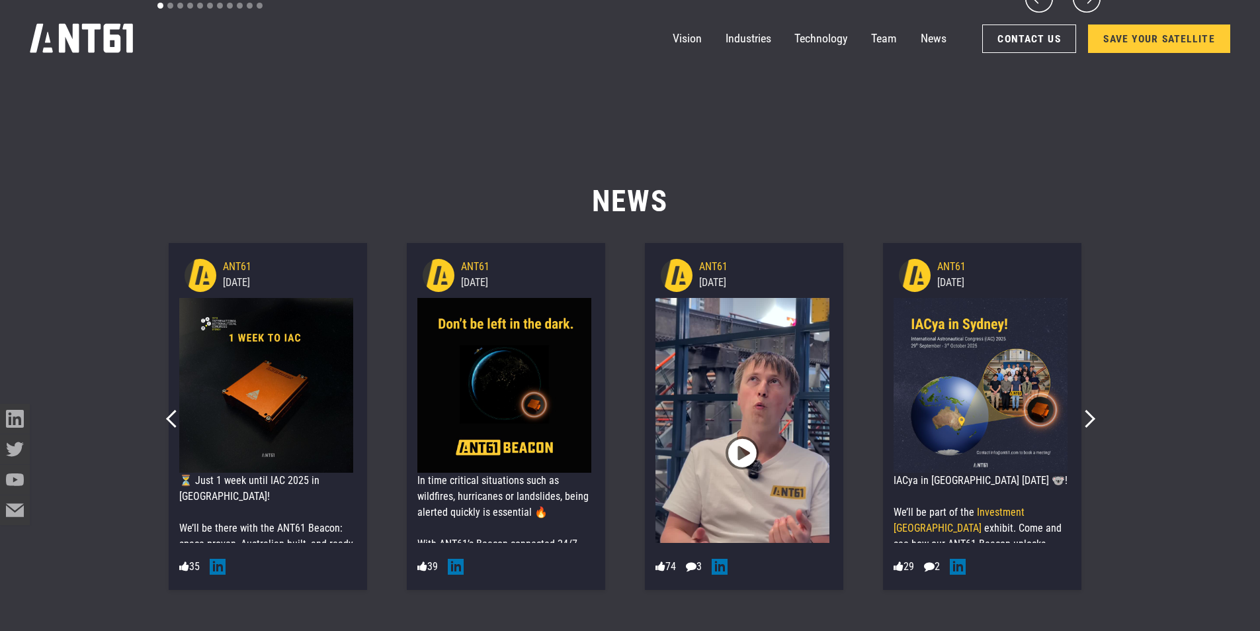
click at [1006, 388] on section "News 236e811c9ce51d764a1689595b477b1c25e19a8275a511fd953287da237170fe 37.85 Unt…" at bounding box center [630, 450] width 1260 height 631
click at [114, 48] on icon "home" at bounding box center [82, 38] width 105 height 30
